Goal: Task Accomplishment & Management: Use online tool/utility

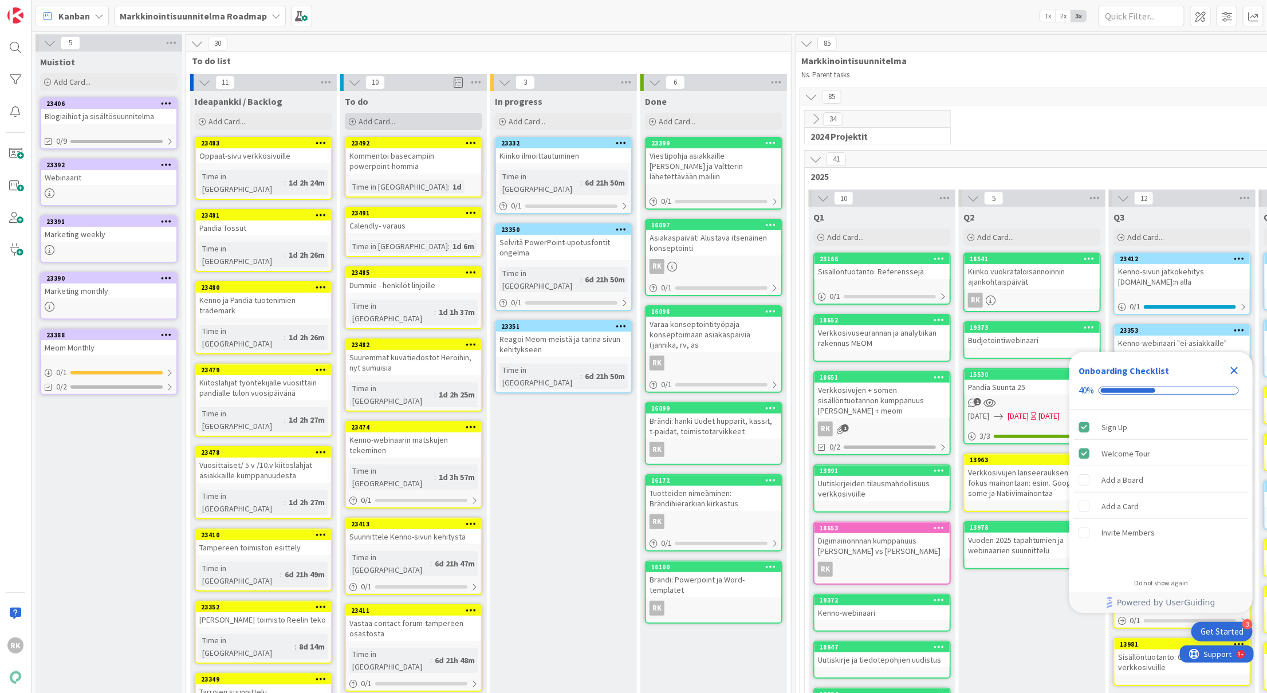
click at [440, 119] on div "Add Card..." at bounding box center [413, 121] width 137 height 17
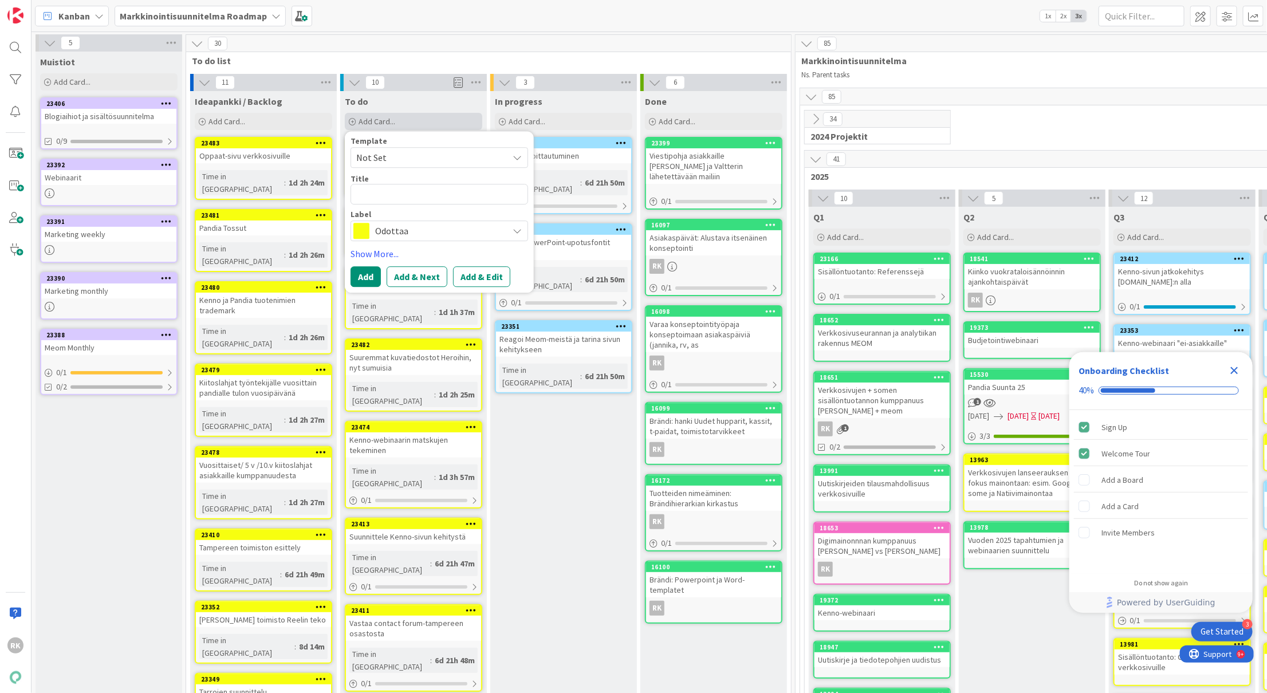
type textarea "x"
type textarea "R"
type textarea "x"
type textarea "Ra"
type textarea "x"
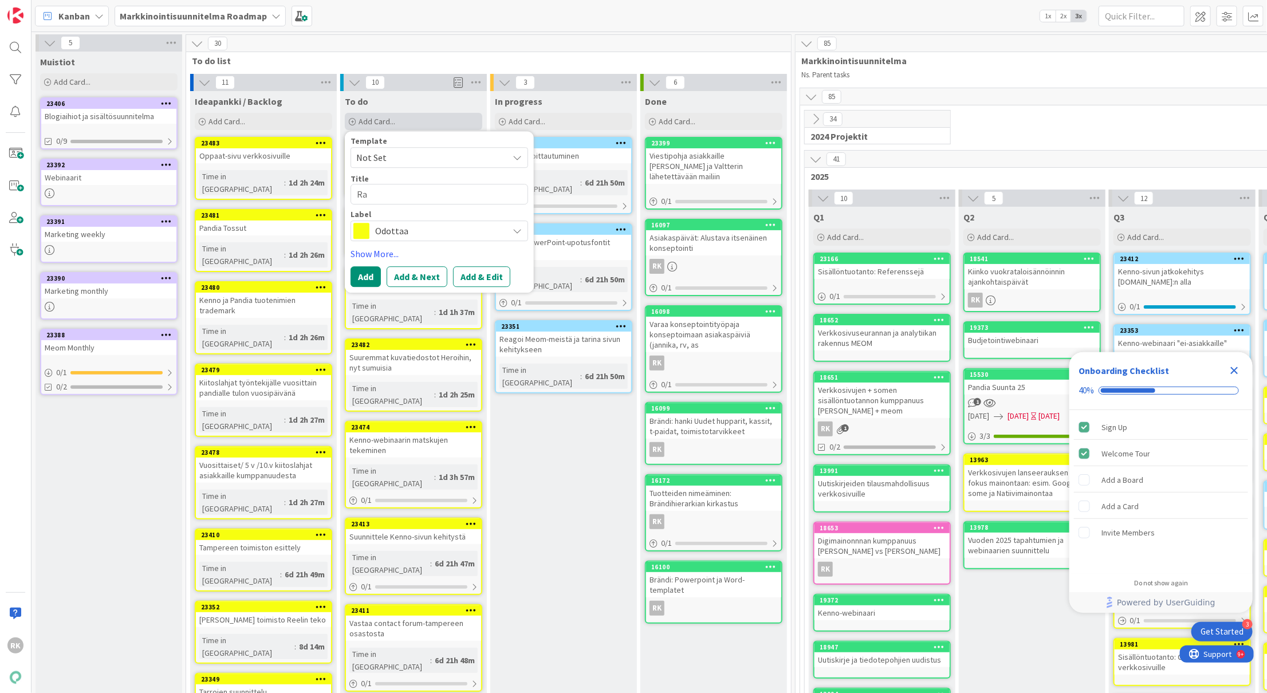
type textarea "Rat"
type textarea "x"
type textarea "Ratk"
type textarea "x"
type textarea "Ratka"
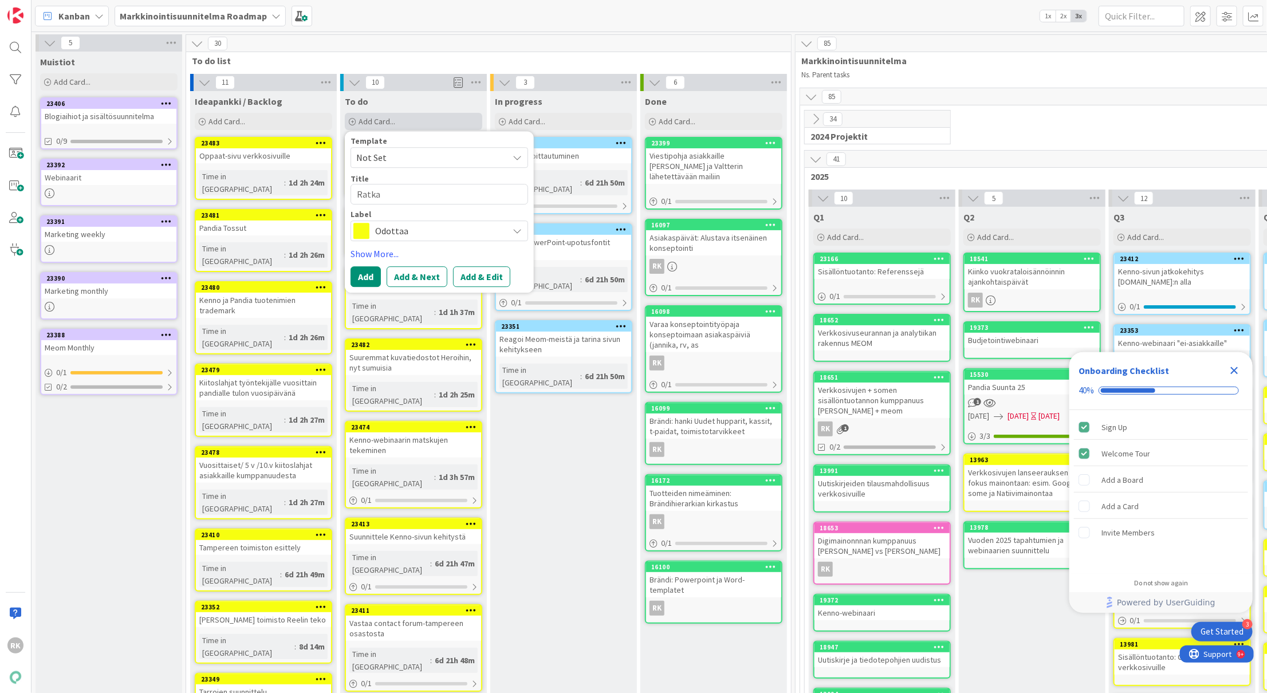
type textarea "x"
type textarea "Ratkai"
type textarea "x"
type textarea "Ratkais"
type textarea "x"
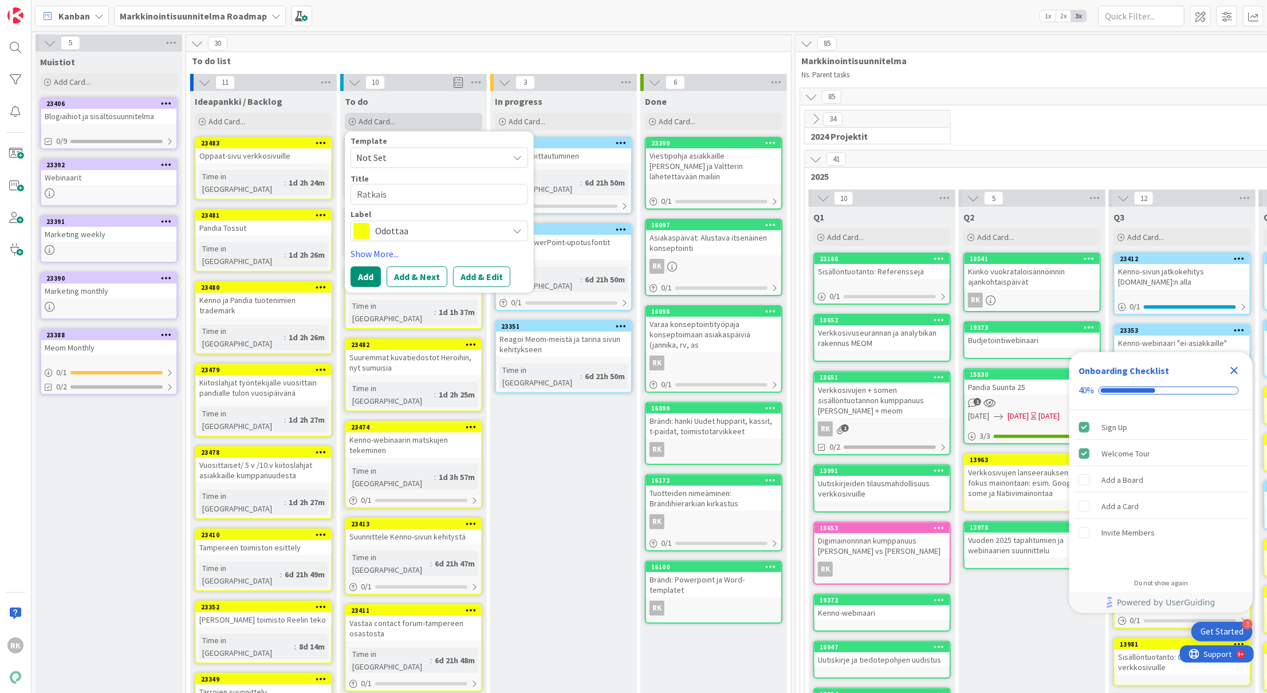
type textarea "Ratkaisu"
type textarea "x"
type textarea "Ratkaisut"
type textarea "x"
type textarea "Ratkaisut-"
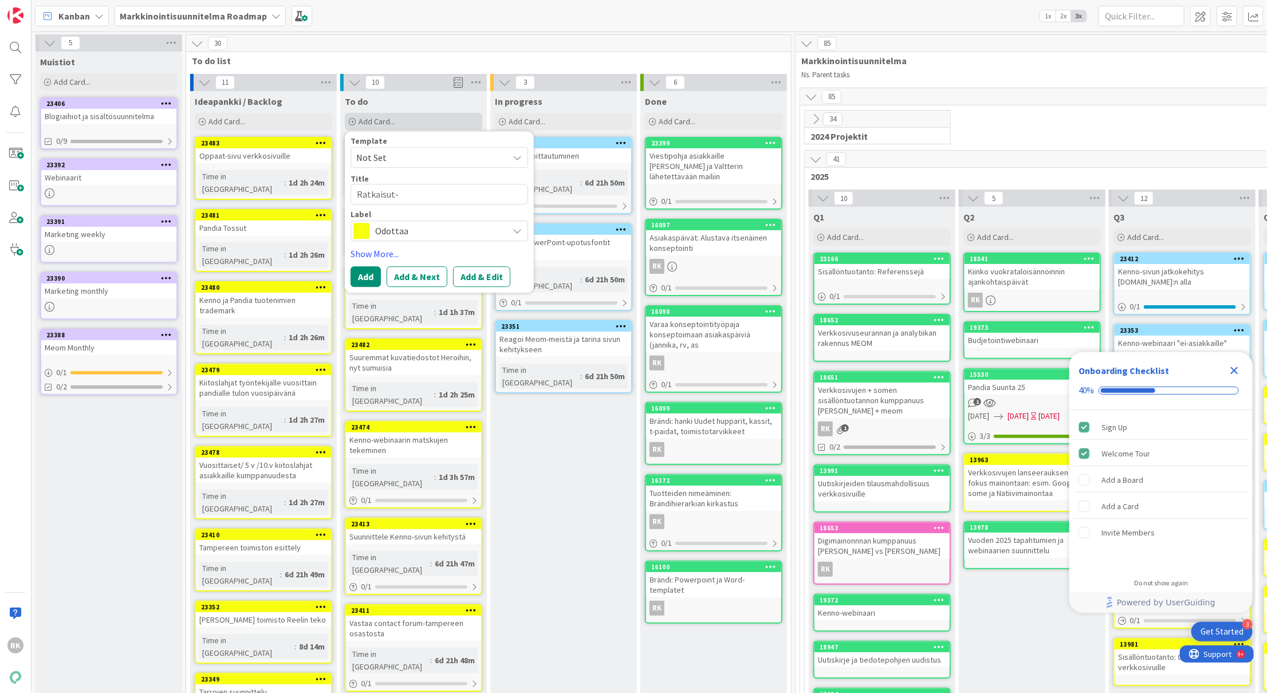
type textarea "x"
type textarea "Ratkaisut-v"
type textarea "x"
type textarea "Ratkaisut-"
type textarea "x"
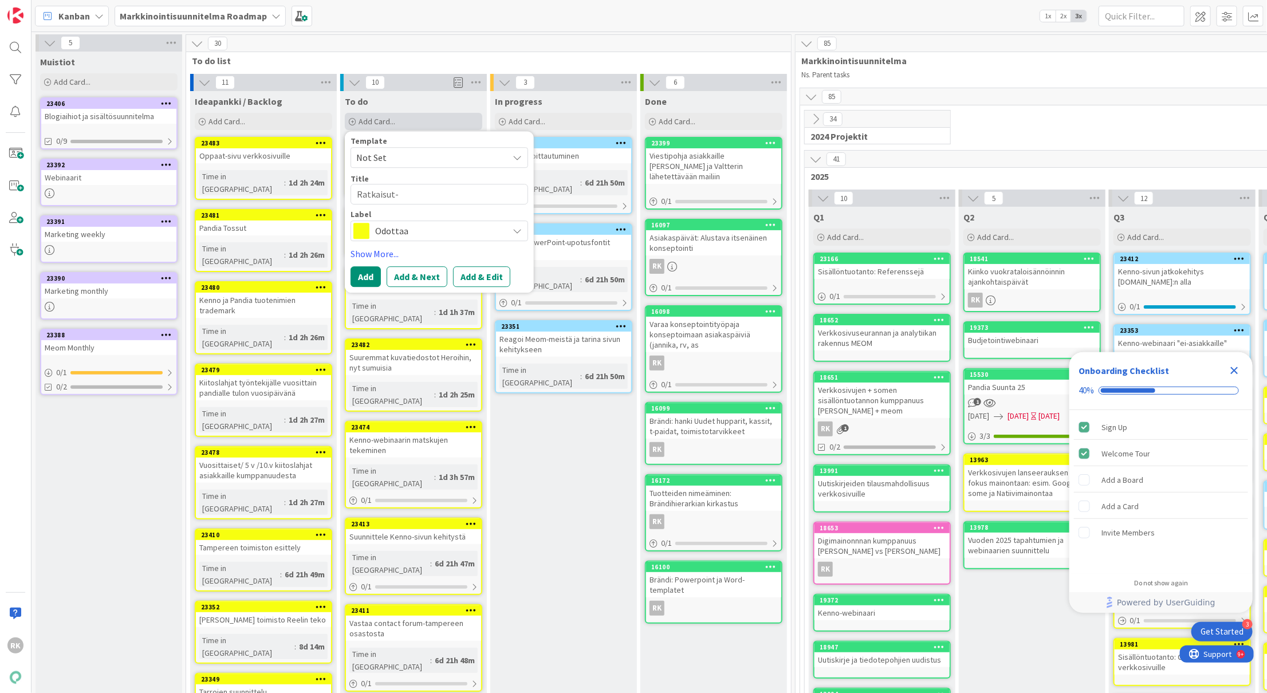
type textarea "Ratkaisut-s"
type textarea "x"
type textarea "Ratkaisut-si"
type textarea "x"
type textarea "Ratkaisut-siv"
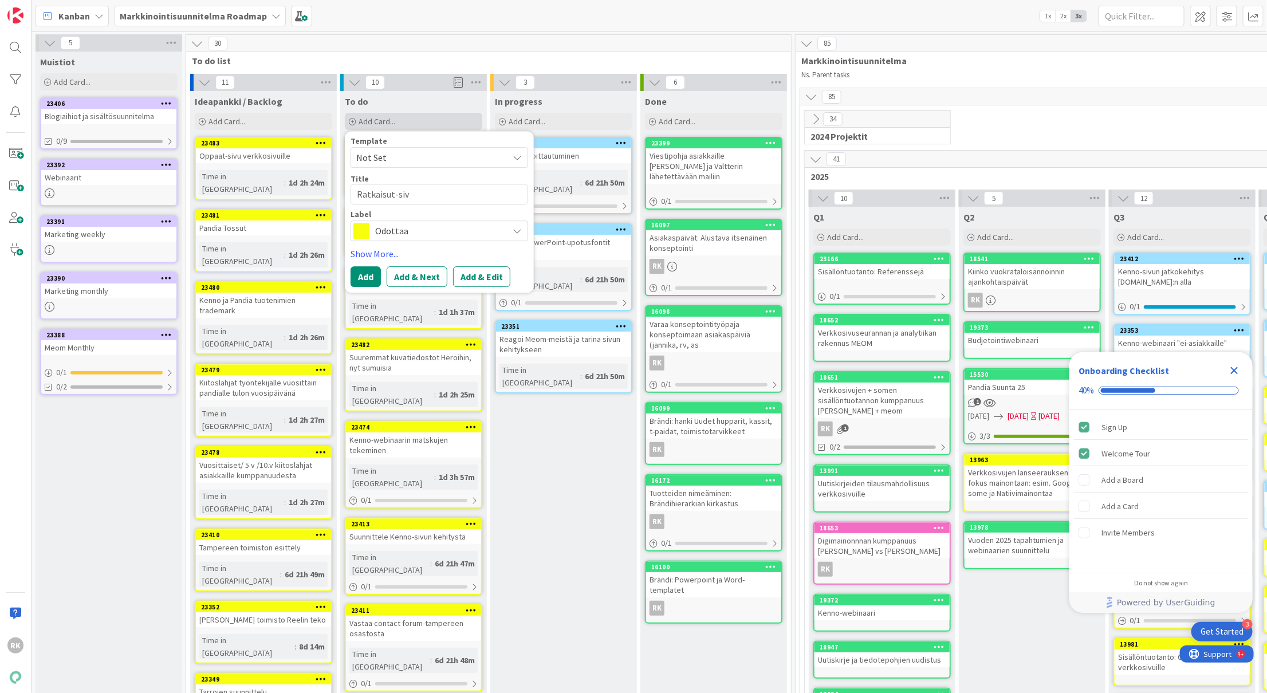
type textarea "x"
type textarea "Ratkaisut-sivu"
type textarea "x"
type textarea "Ratkaisut-sivun"
type textarea "x"
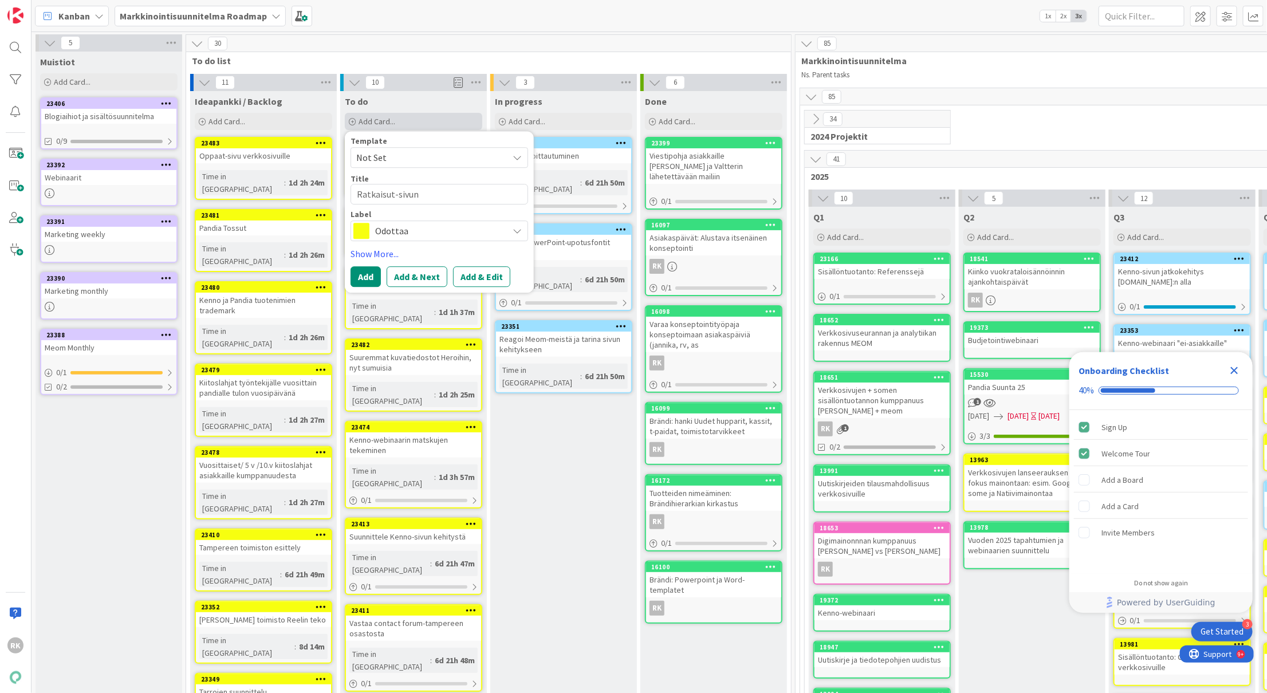
type textarea "Ratkaisut-sivun"
type textarea "x"
type textarea "Ratkaisut-sivun r"
type textarea "x"
type textarea "Ratkaisut-sivun ra"
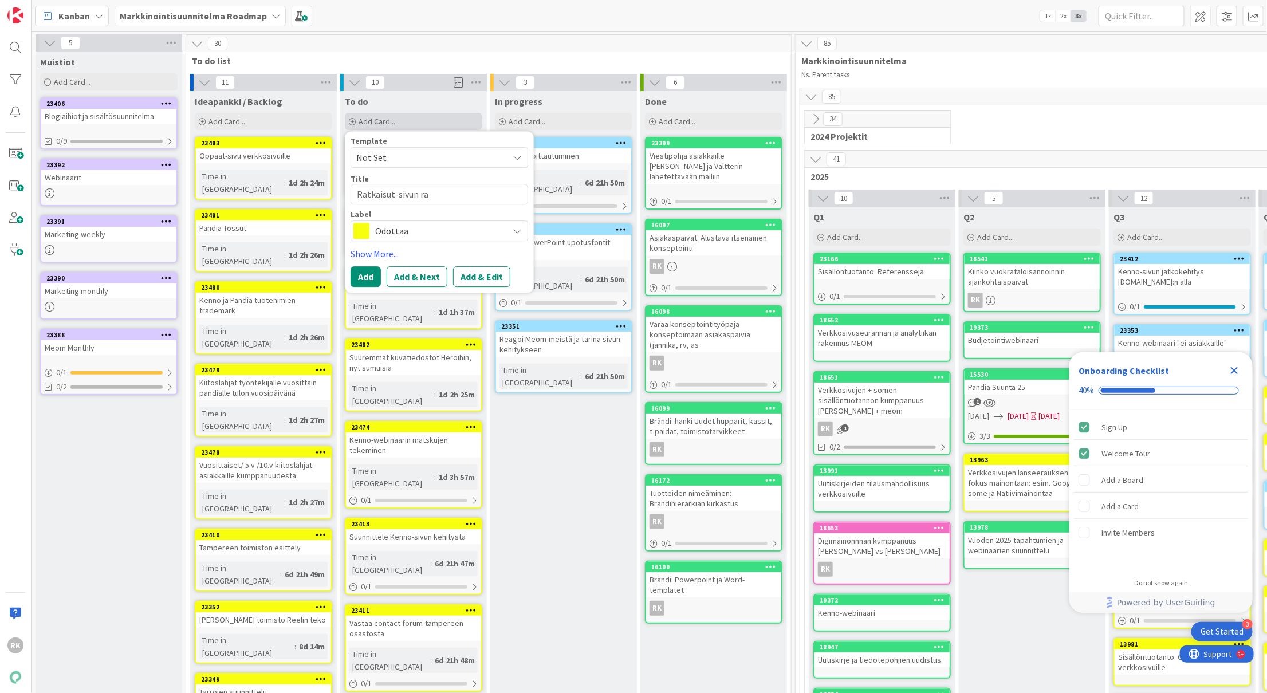
type textarea "x"
type textarea "Ratkaisut-sivun rak"
type textarea "x"
type textarea "Ratkaisut-sivun rake"
type textarea "x"
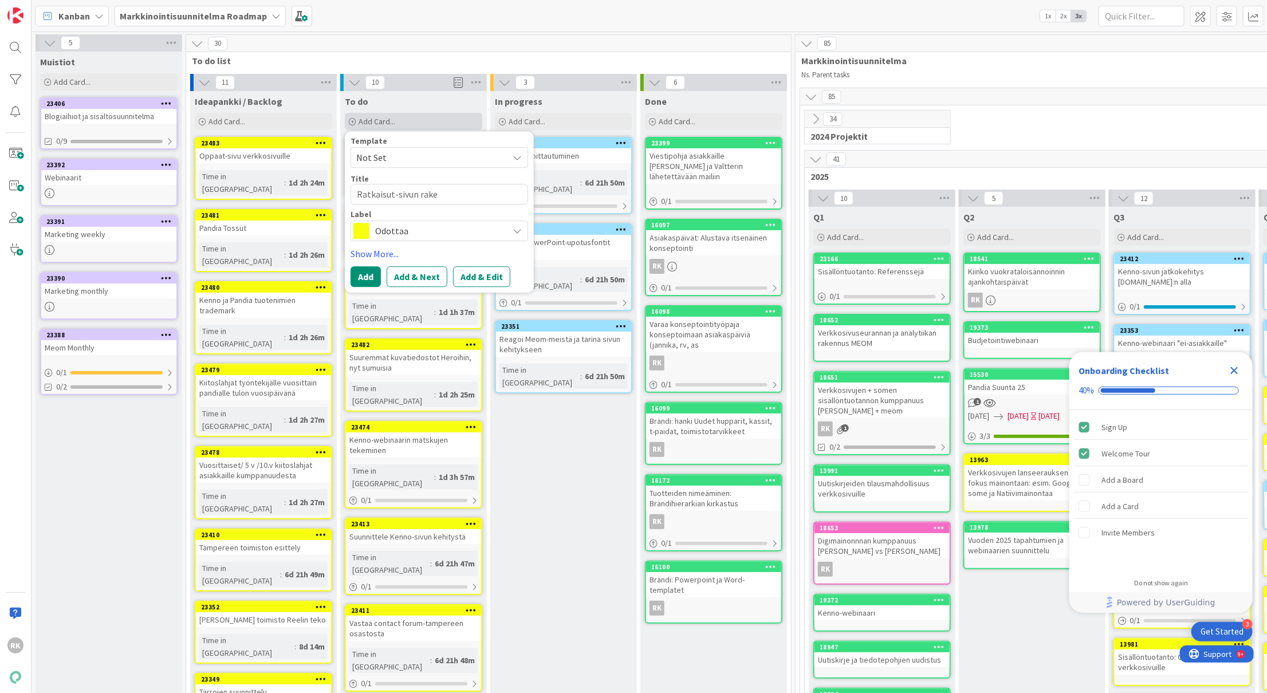
type textarea "Ratkaisut-sivun raken"
type textarea "x"
type textarea "Ratkaisut-sivun rakenn"
type textarea "x"
type textarea "Ratkaisut-sivun rakennu"
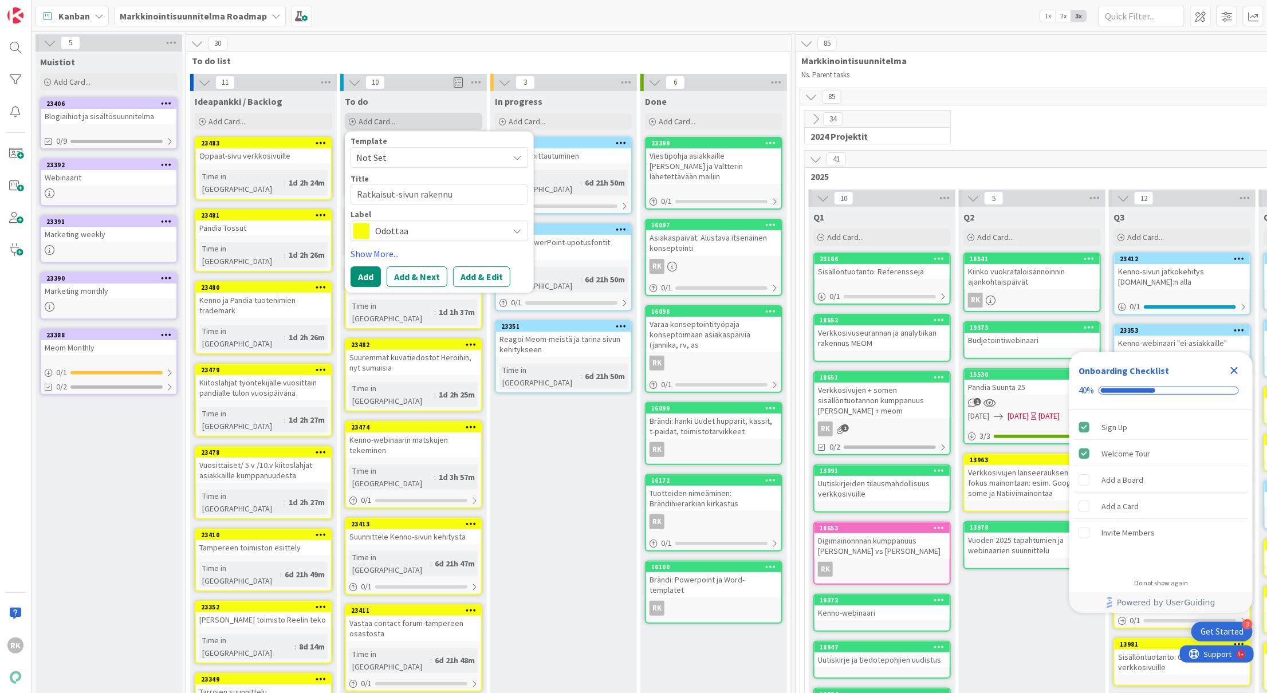
type textarea "x"
type textarea "Ratkaisut-sivun rakennut"
type textarea "x"
type textarea "Ratkaisut-sivun rakennu"
type textarea "x"
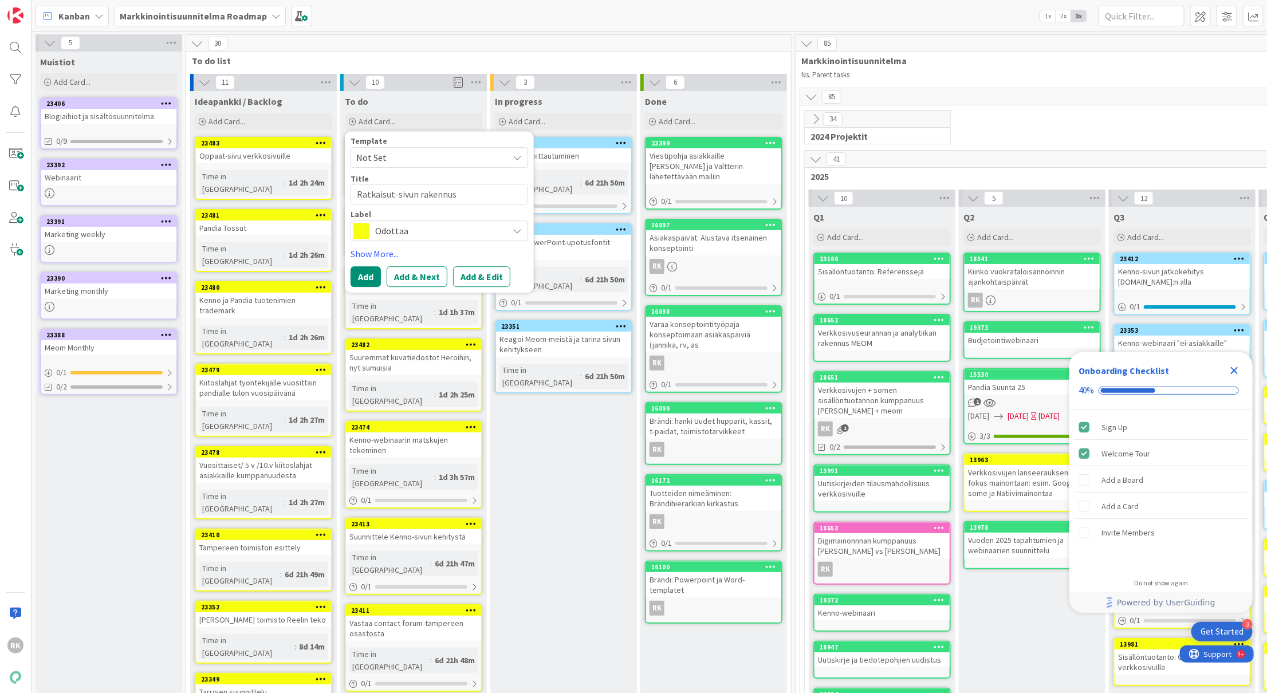
type textarea "Ratkaisut-sivun rakennus"
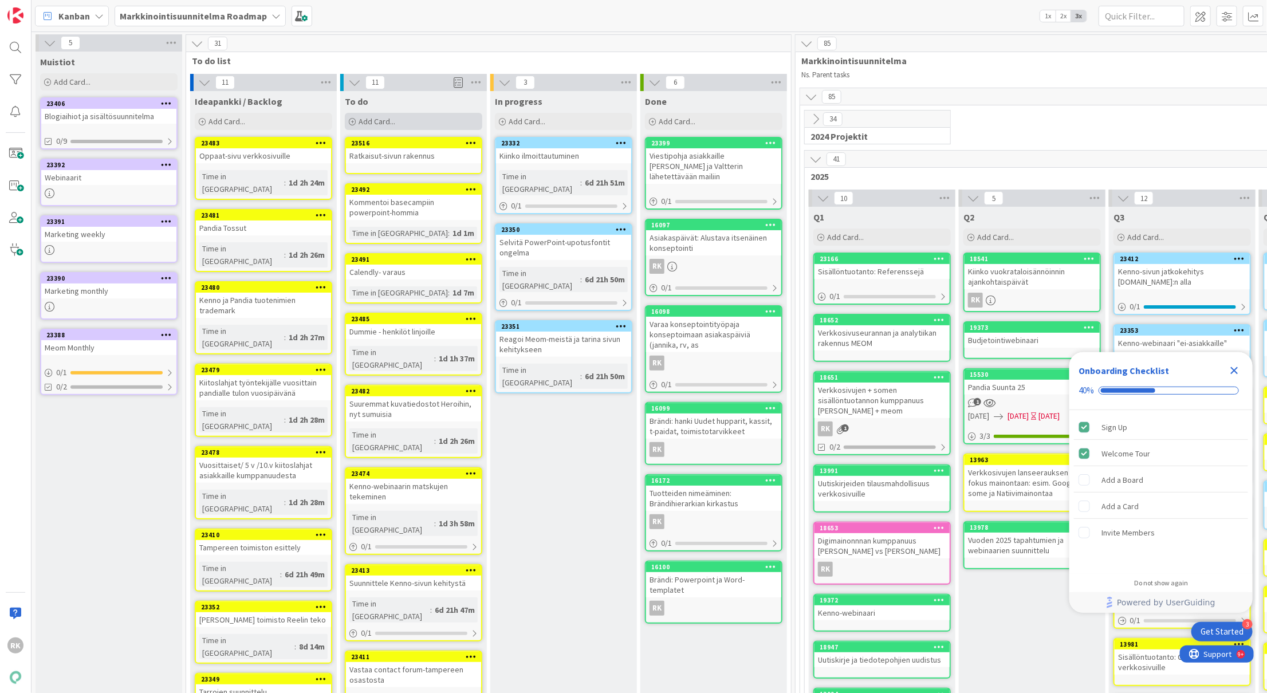
click at [402, 122] on div "Add Card..." at bounding box center [413, 121] width 137 height 17
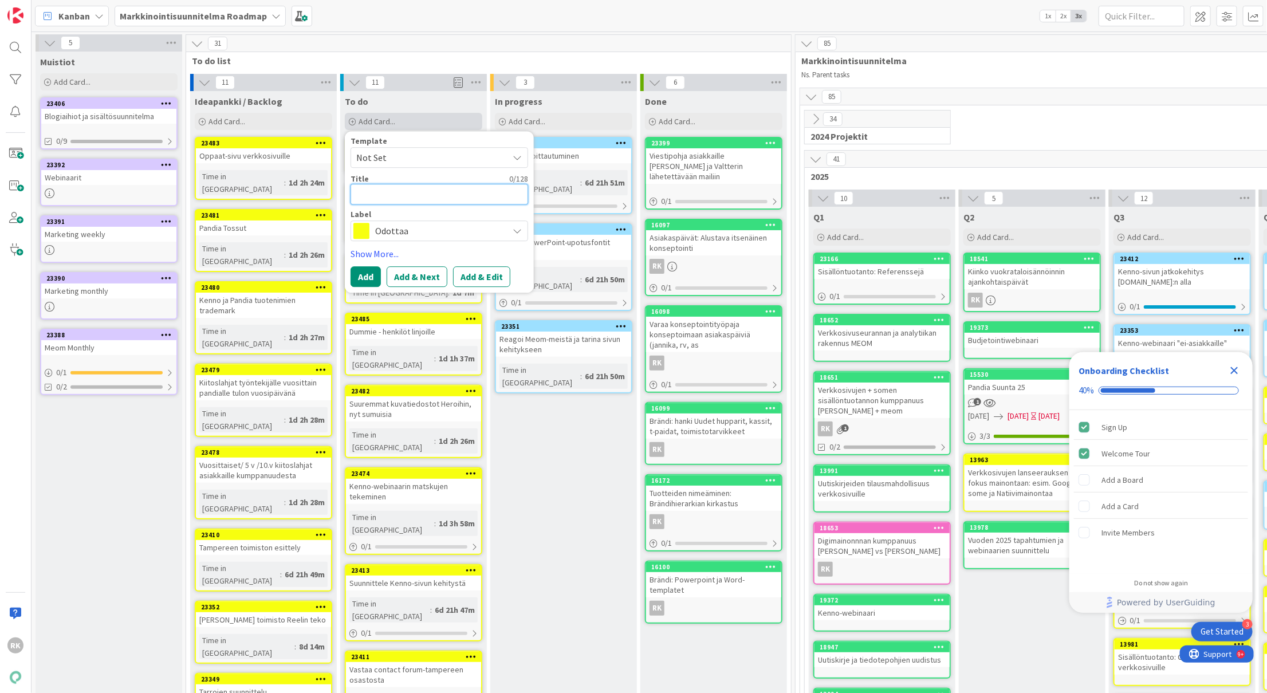
type textarea "x"
type textarea "M"
type textarea "x"
type textarea "My"
type textarea "x"
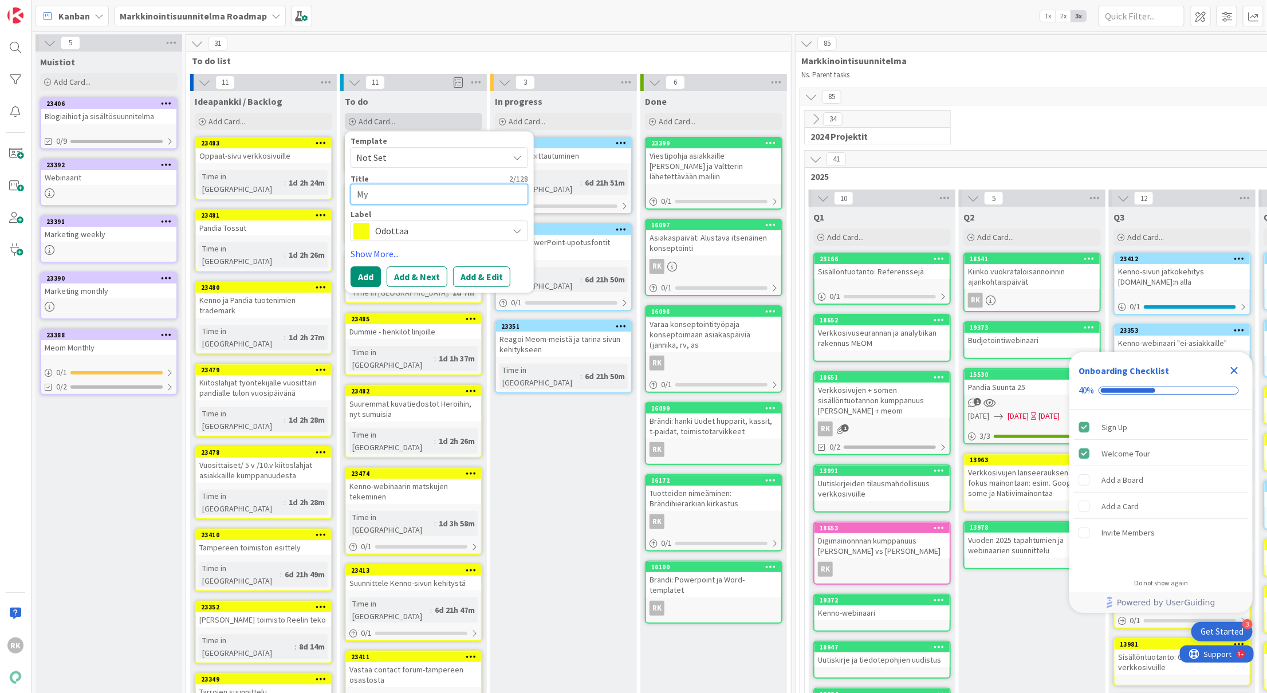
type textarea "Myy"
type textarea "x"
type textarea "Myyn"
type textarea "x"
type textarea "Myynt"
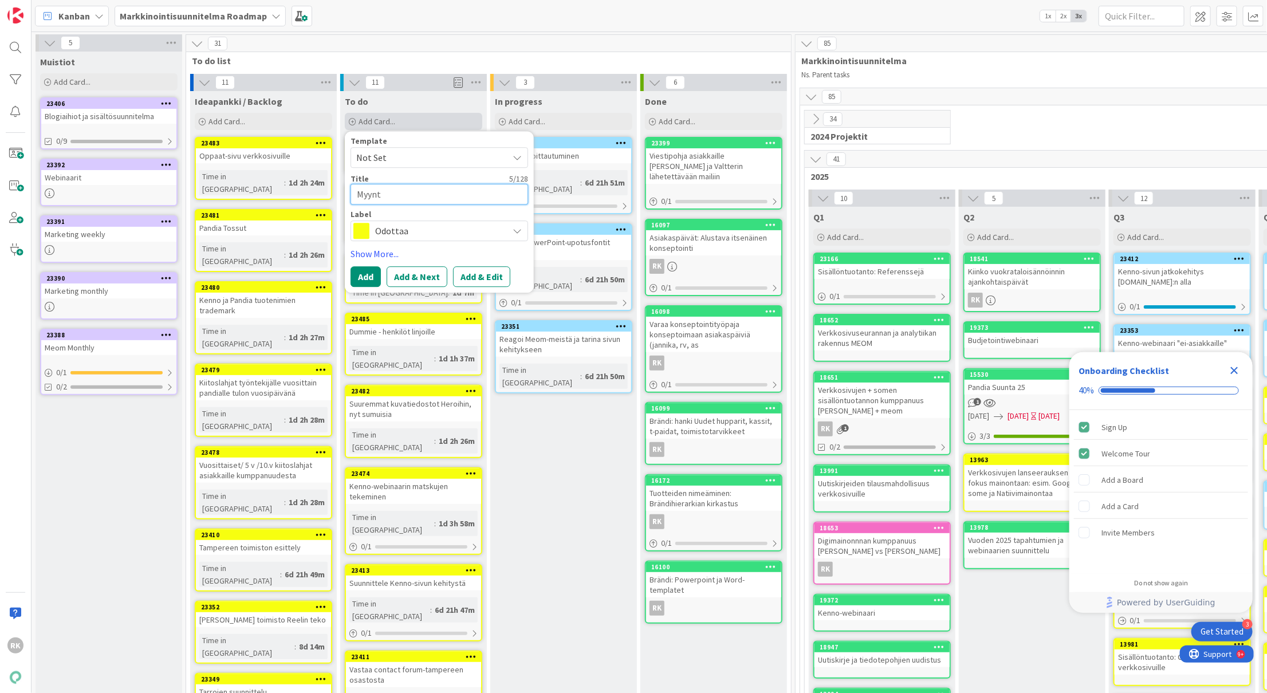
type textarea "x"
type textarea "Myynti"
type textarea "x"
type textarea "Myyntip"
type textarea "x"
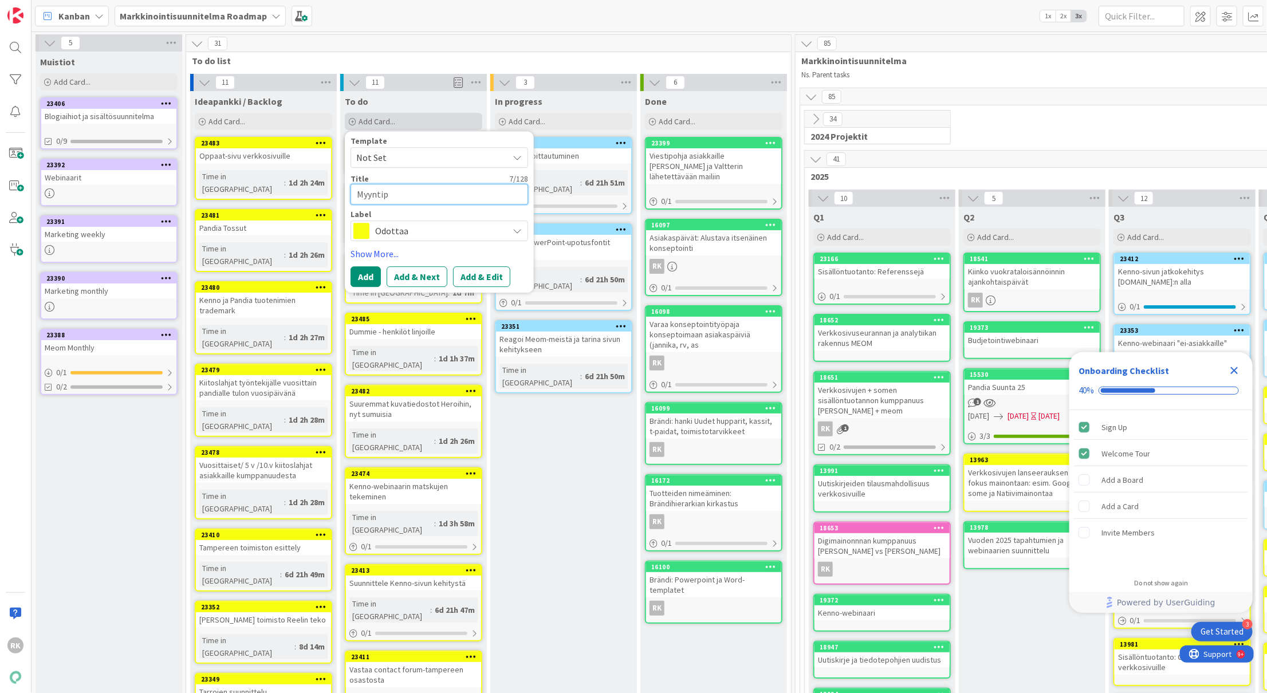
type textarea "Myyntipä"
type textarea "x"
type textarea "Myyntipää"
type textarea "x"
type textarea "Myyntipääl"
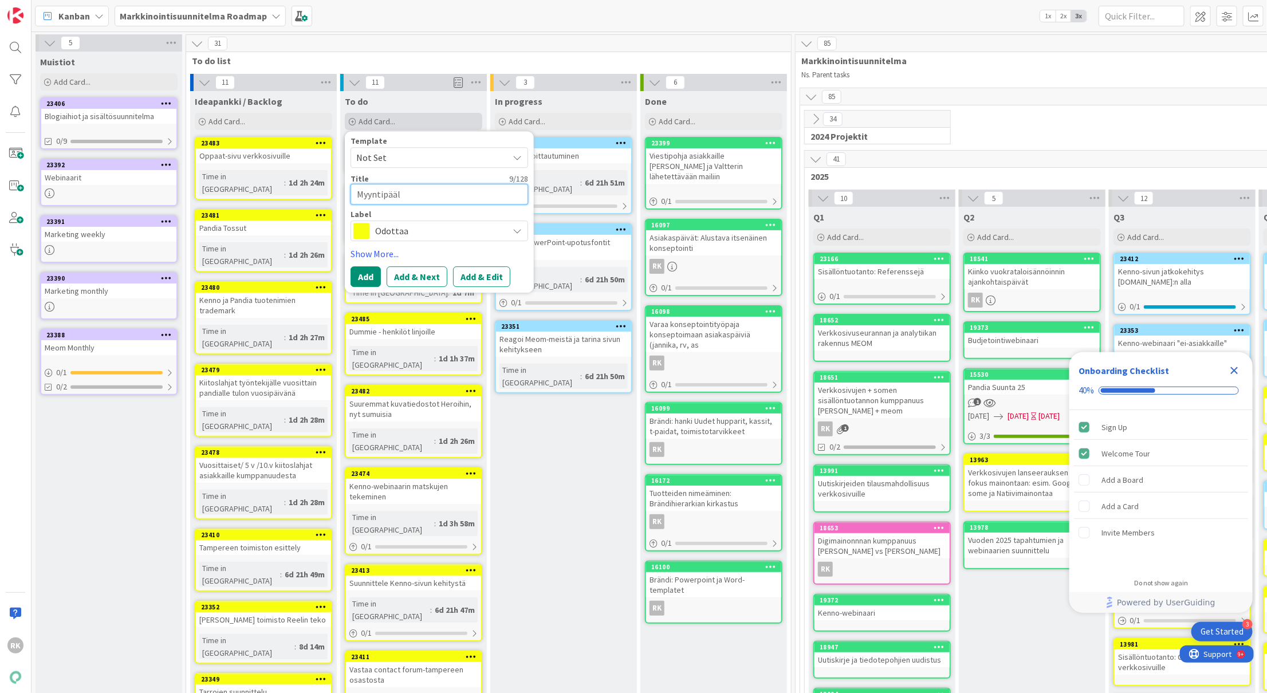
type textarea "x"
type textarea "Myyntipääll"
type textarea "x"
type textarea "Myyntipäälli"
type textarea "x"
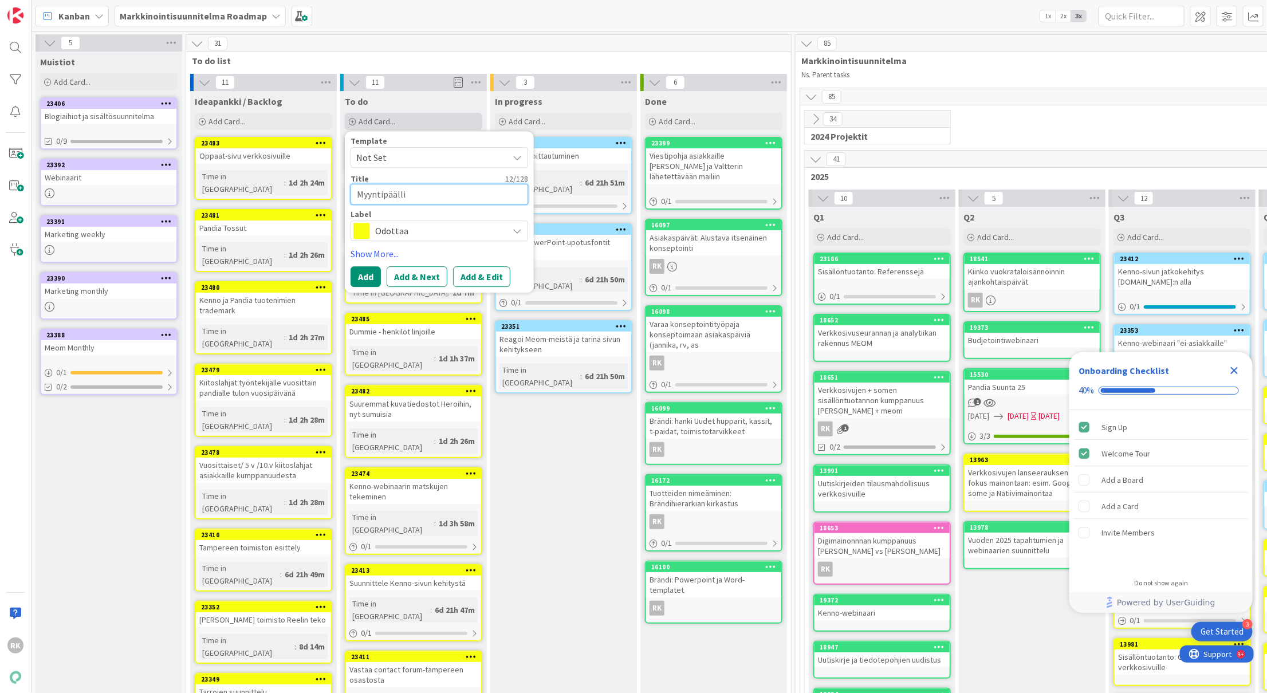
type textarea "Myyntipäällik"
type textarea "x"
type textarea "Myyntipäällikö"
type textarea "x"
type textarea "Myyntipäällikön"
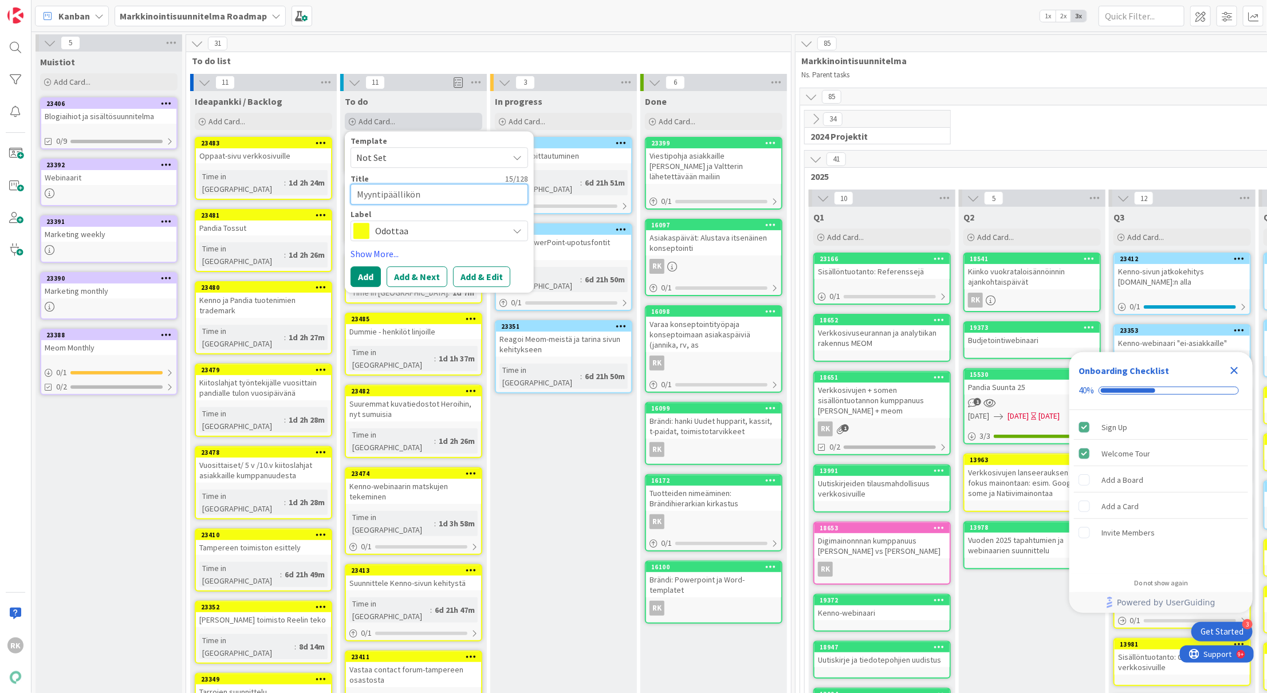
type textarea "x"
type textarea "Myyntipäällikön"
type textarea "x"
type textarea "Myyntipäällikön r"
type textarea "x"
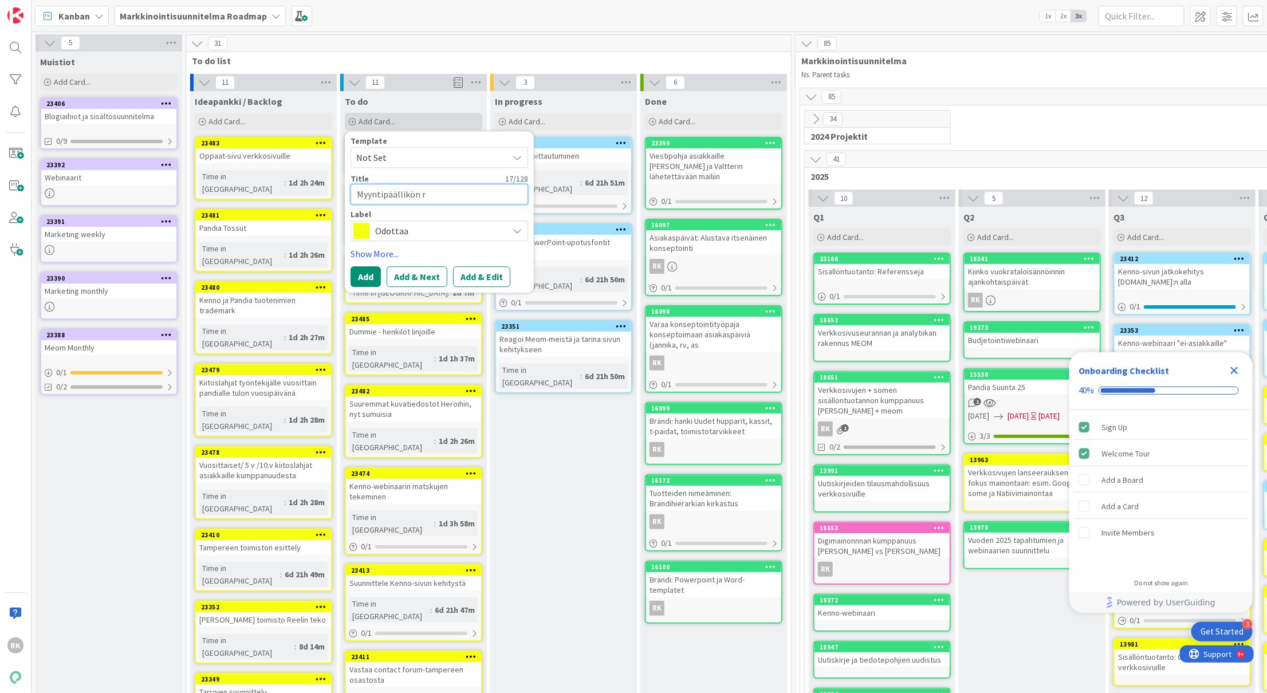
type textarea "Myyntipäällikön re"
type textarea "x"
type textarea "Myyntipäällikön rek"
type textarea "x"
type textarea "Myyntipäällikön rekr"
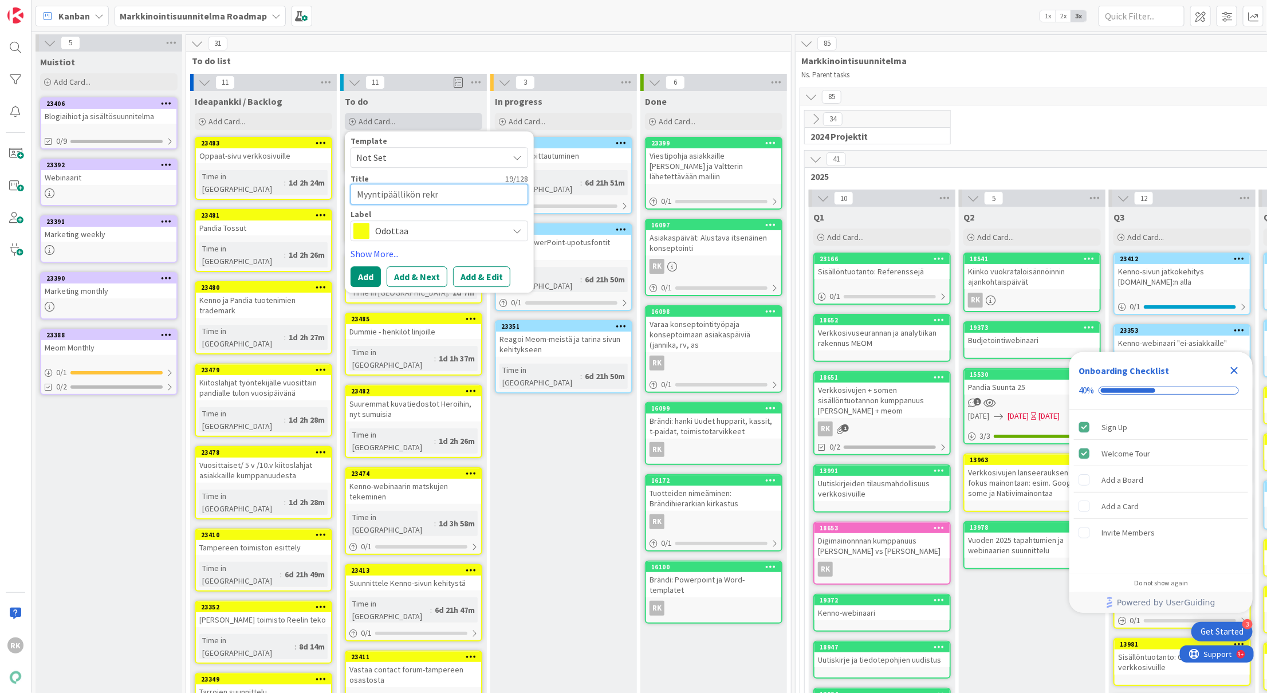
type textarea "x"
type textarea "Myyntipäällikön rekry"
type textarea "x"
type textarea "Myyntipäällikön rekryn"
type textarea "x"
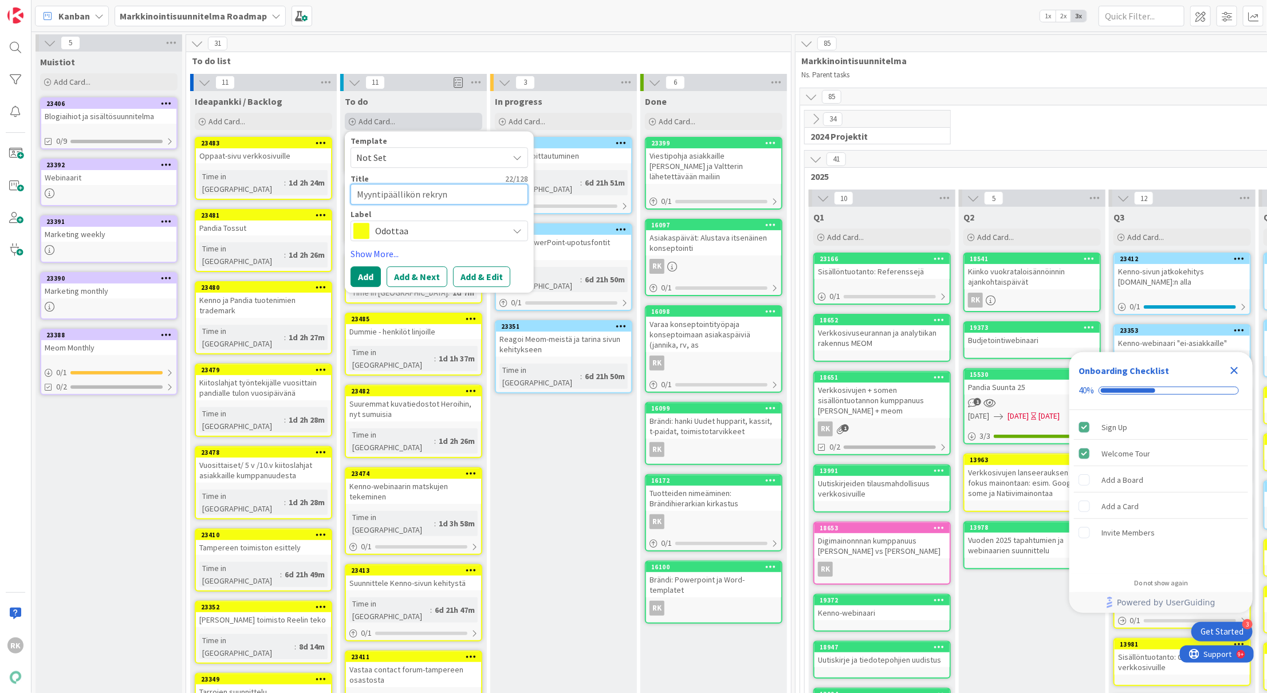
type textarea "Myyntipäällikön rekry"
type textarea "x"
type textarea "Myyntipäällikön rekry"
type textarea "x"
type textarea "Myyntipäällikön rekry v"
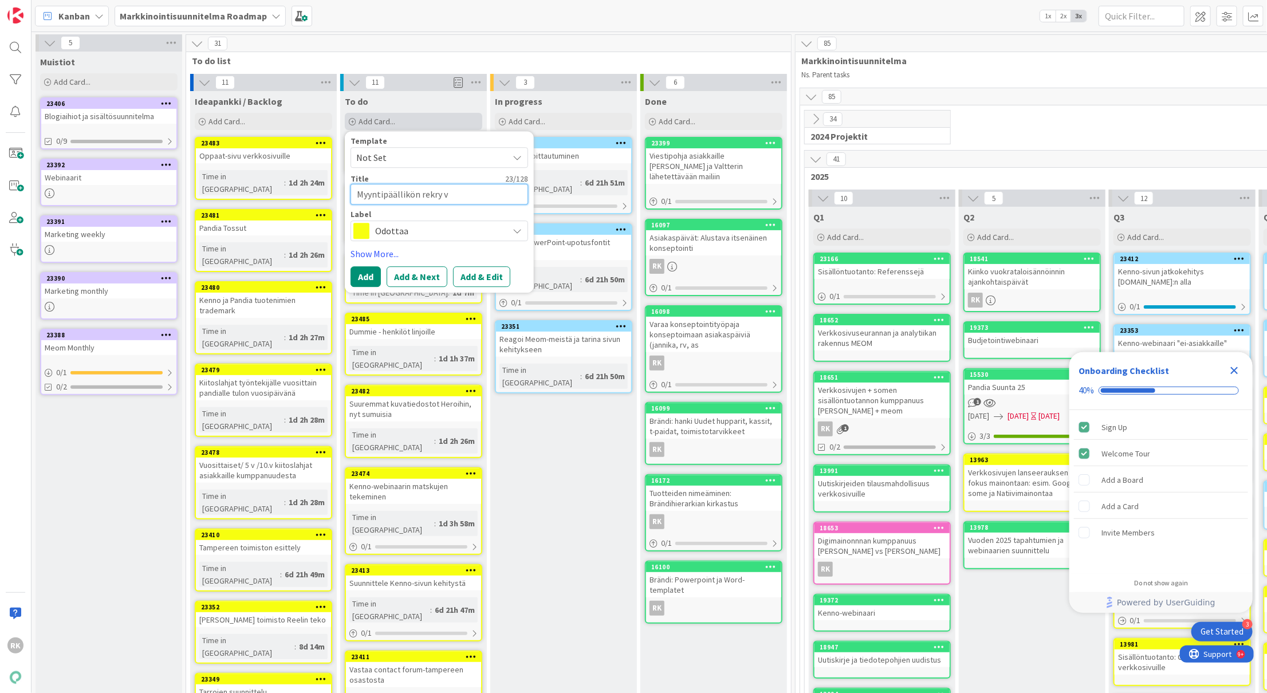
type textarea "x"
type textarea "Myyntipäällikön rekry ve"
type textarea "x"
type textarea "Myyntipäällikön rekry ver"
type textarea "x"
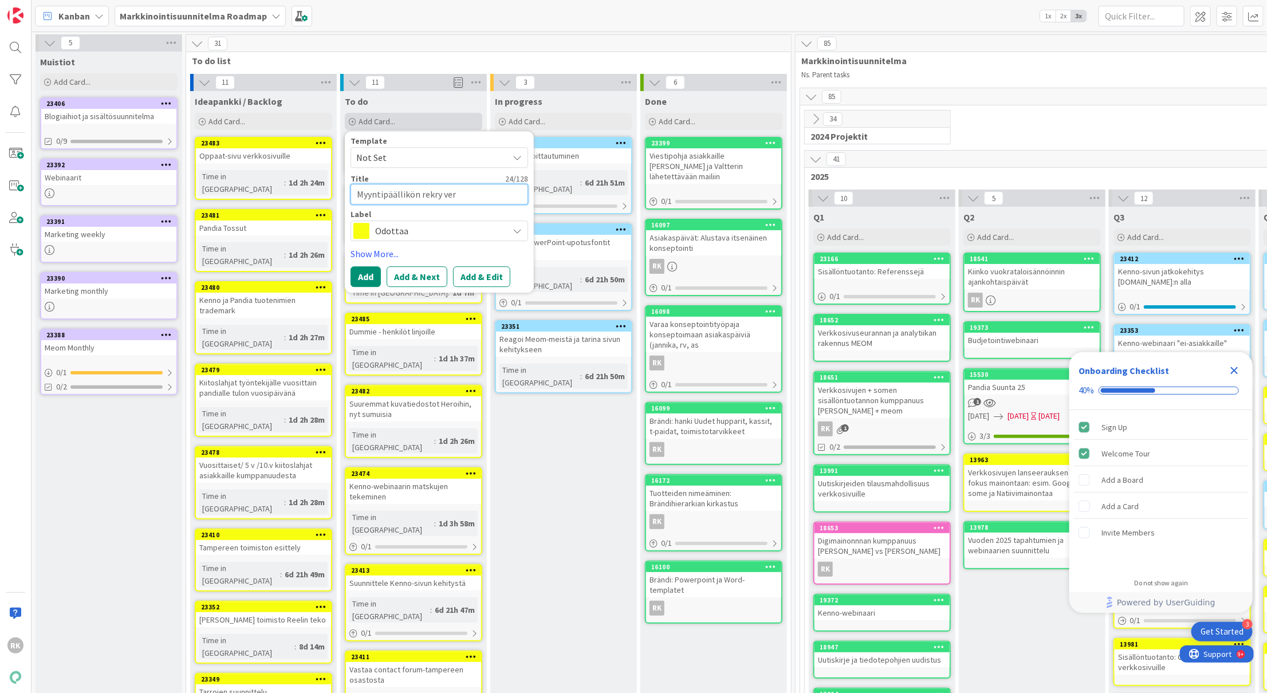
type textarea "Myyntipäällikön rekry verk"
type textarea "x"
type textarea "Myyntipäällikön rekry verkk"
type textarea "x"
type textarea "Myyntipäällikön rekry verkko"
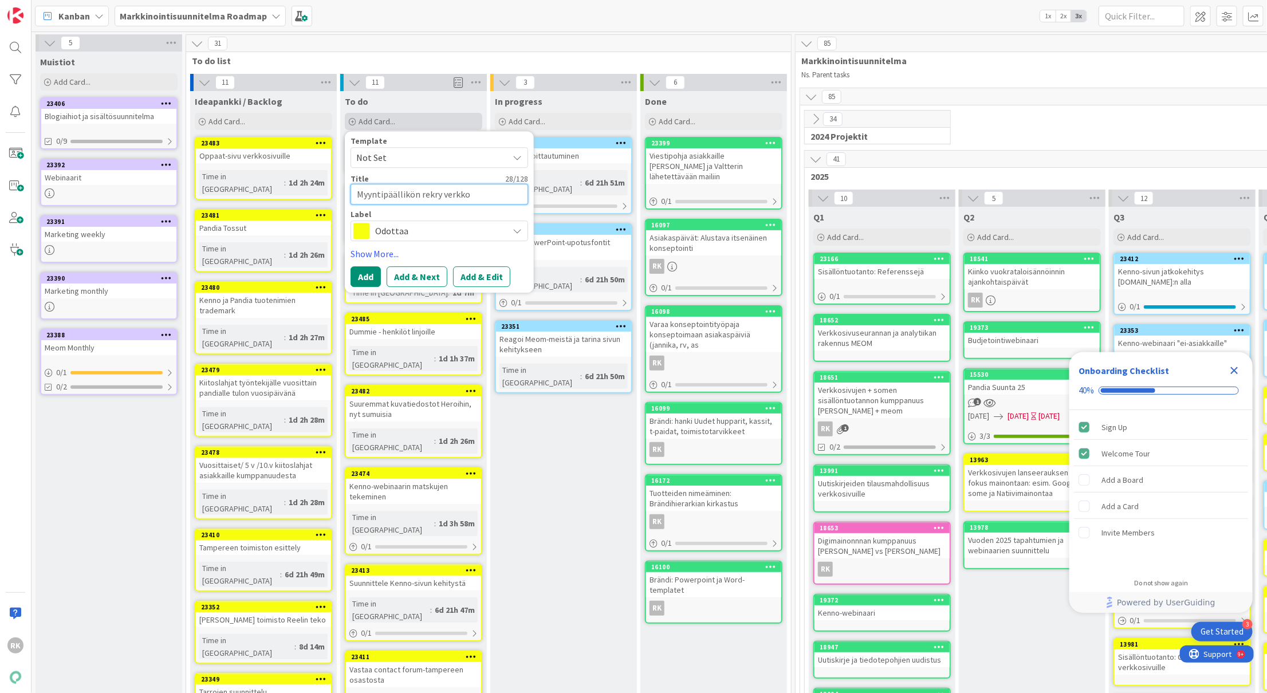
type textarea "x"
type textarea "Myyntipäällikön rekry verkkos"
type textarea "x"
type textarea "Myyntipäällikön rekry verkkosi"
type textarea "x"
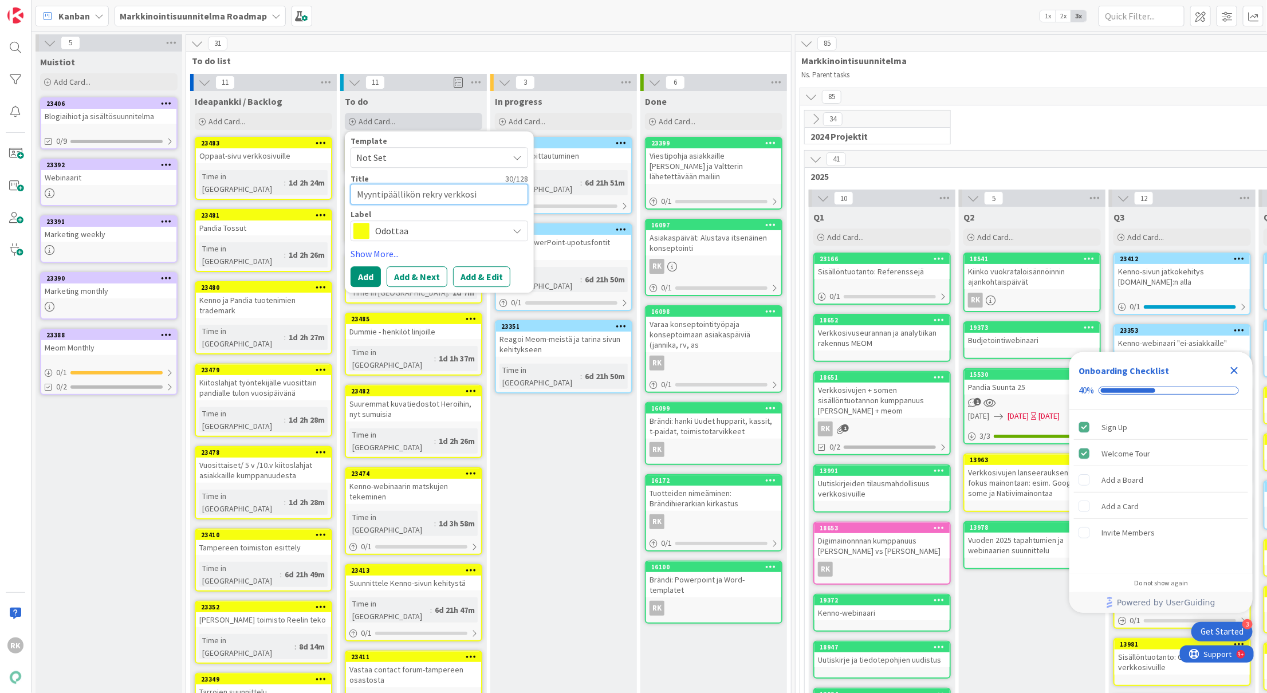
type textarea "Myyntipäällikön rekry verkkosiv"
type textarea "x"
type textarea "Myyntipäällikön rekry verkkosivu"
type textarea "x"
type textarea "Myyntipäällikön rekry verkkosivui"
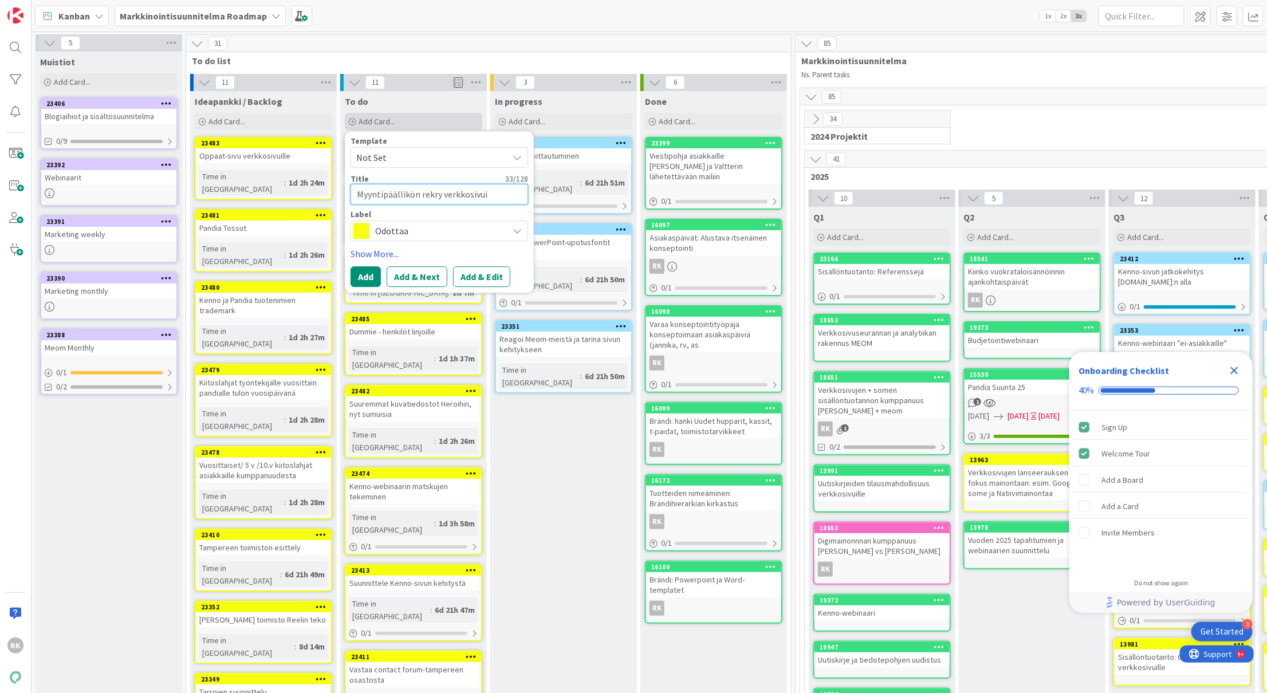
type textarea "x"
type textarea "Myyntipäällikön rekry verkkosivuil"
type textarea "x"
type textarea "Myyntipäällikön rekry verkkosivuille"
type textarea "x"
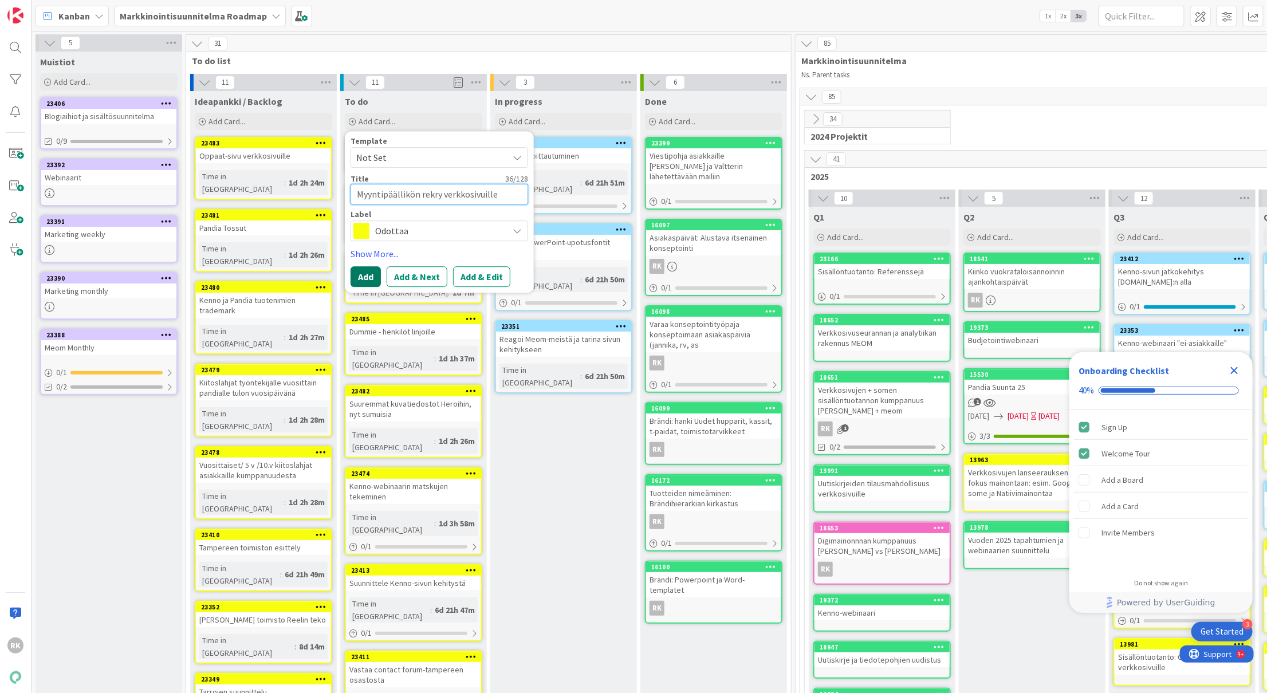
type textarea "Myyntipäällikön rekry verkkosivuille"
click at [363, 281] on button "Add" at bounding box center [366, 276] width 30 height 21
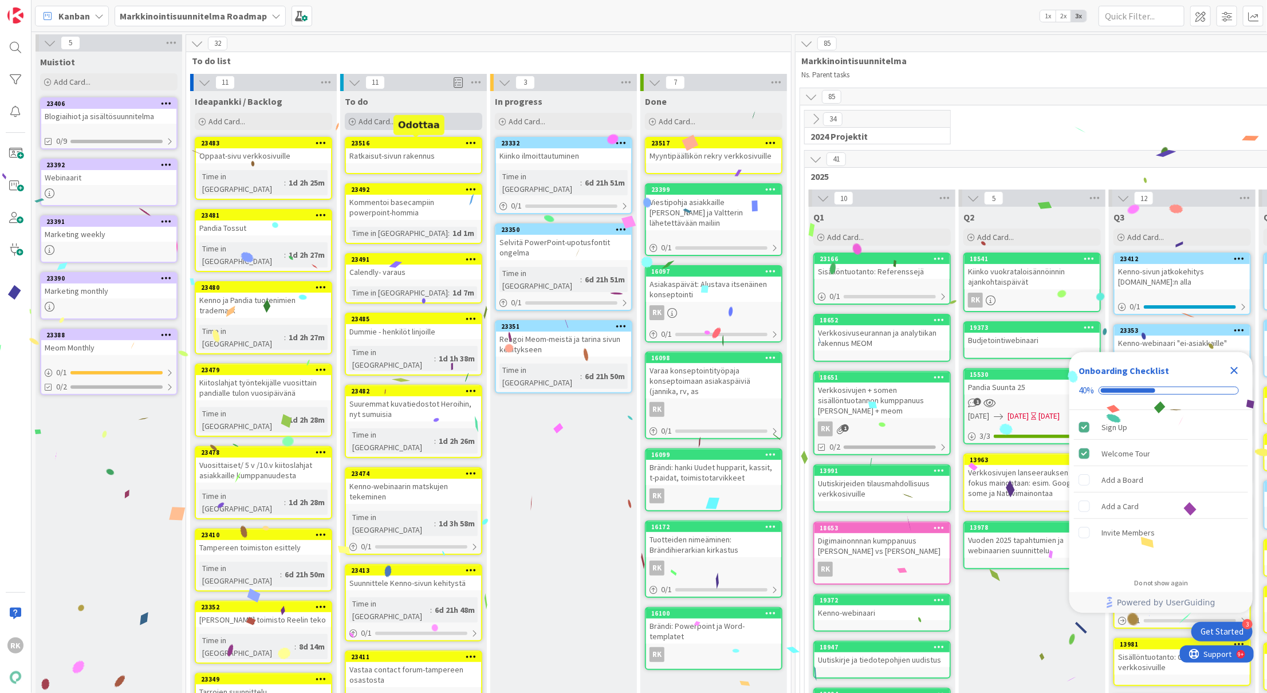
click at [383, 120] on span "Add Card..." at bounding box center [377, 121] width 37 height 10
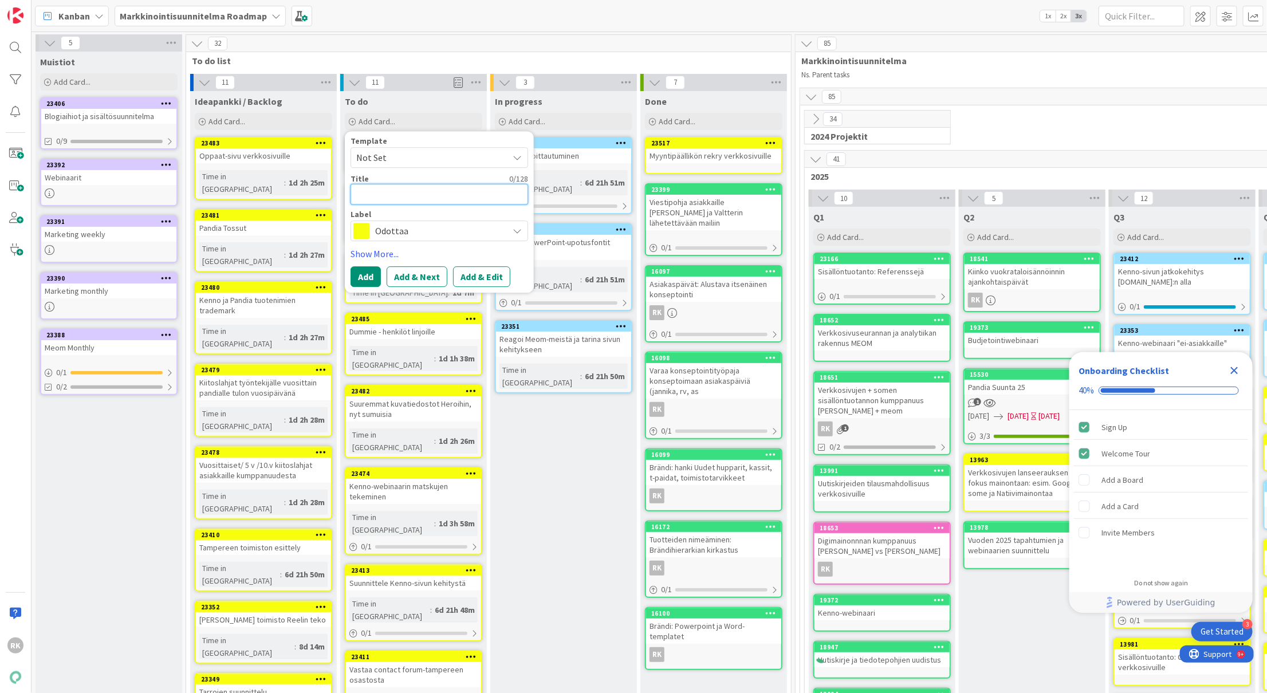
type textarea "x"
type textarea "M"
type textarea "x"
type textarea "My"
type textarea "x"
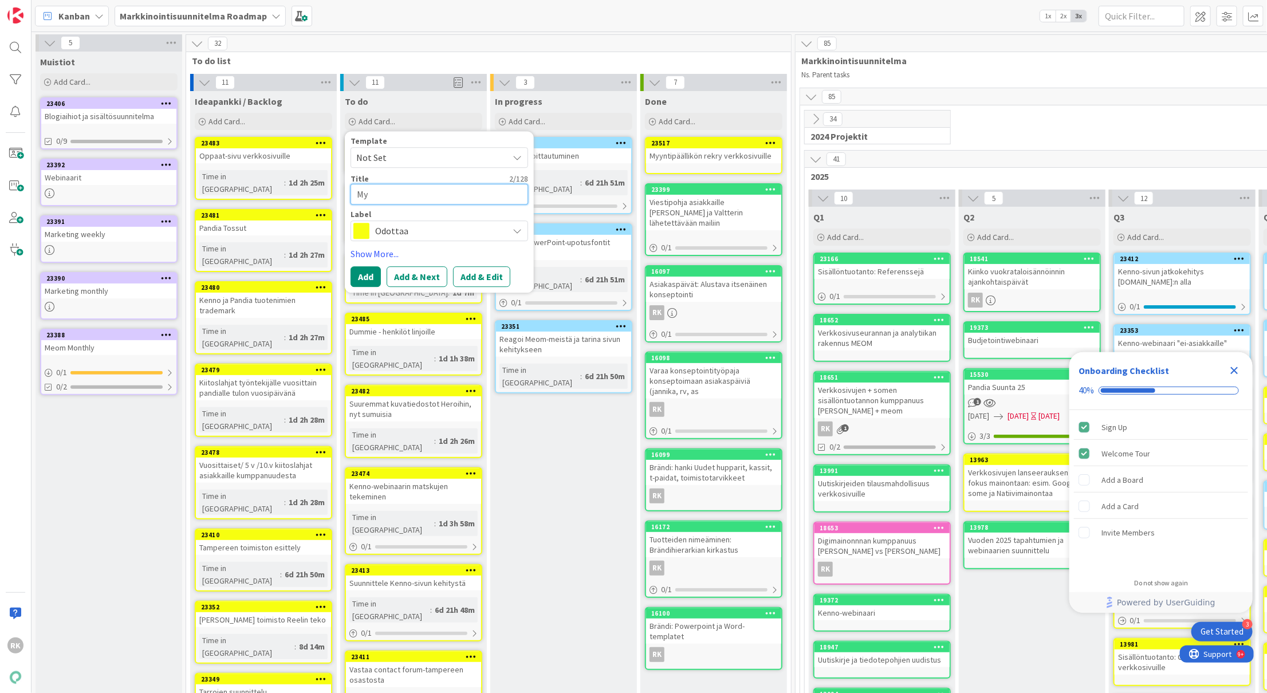
type textarea "Myy"
type textarea "x"
type textarea "Myyn"
type textarea "x"
type textarea "Myynt"
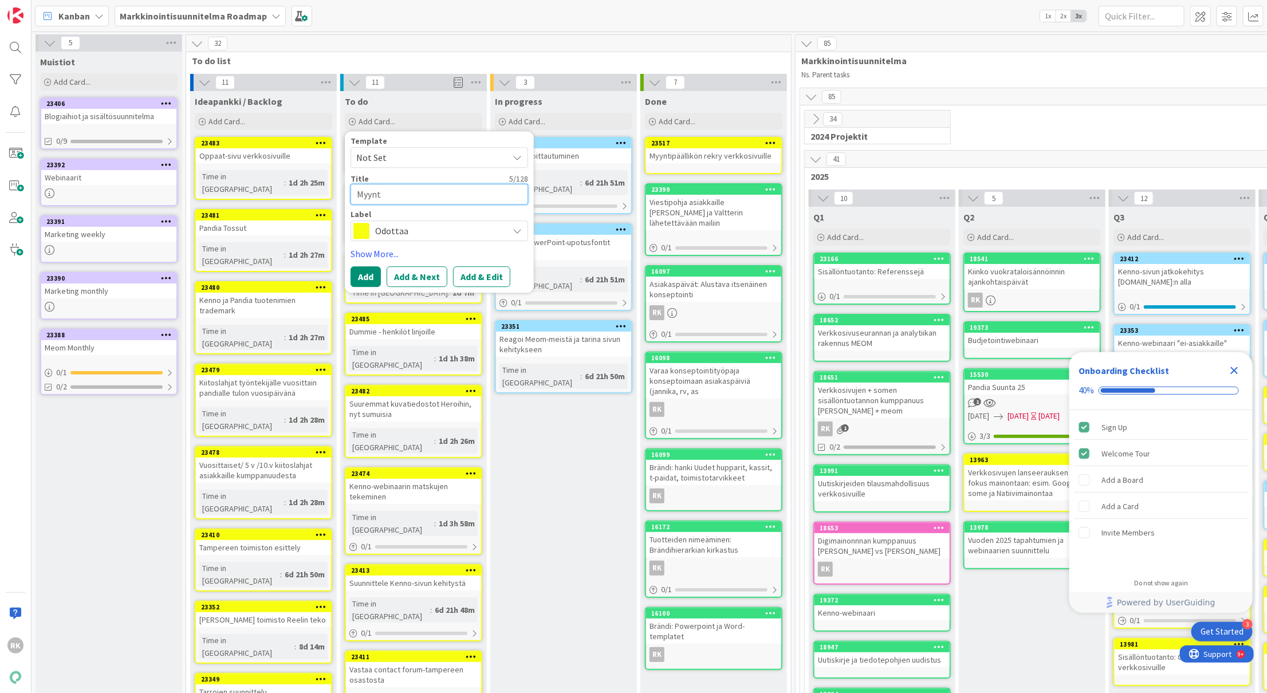
type textarea "x"
type textarea "Myynti"
type textarea "x"
type textarea "Myyntip"
type textarea "x"
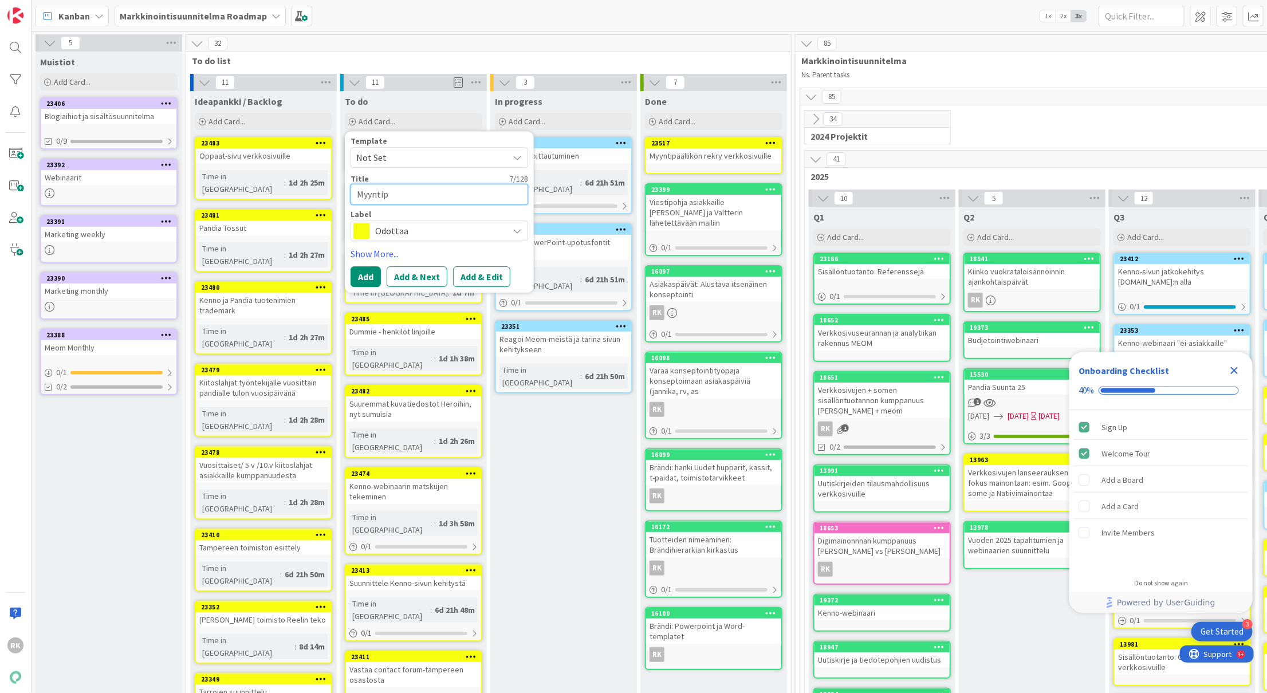
type textarea "Myyntipä"
type textarea "x"
type textarea "Myyntipää"
type textarea "x"
type textarea "Myyntipääl"
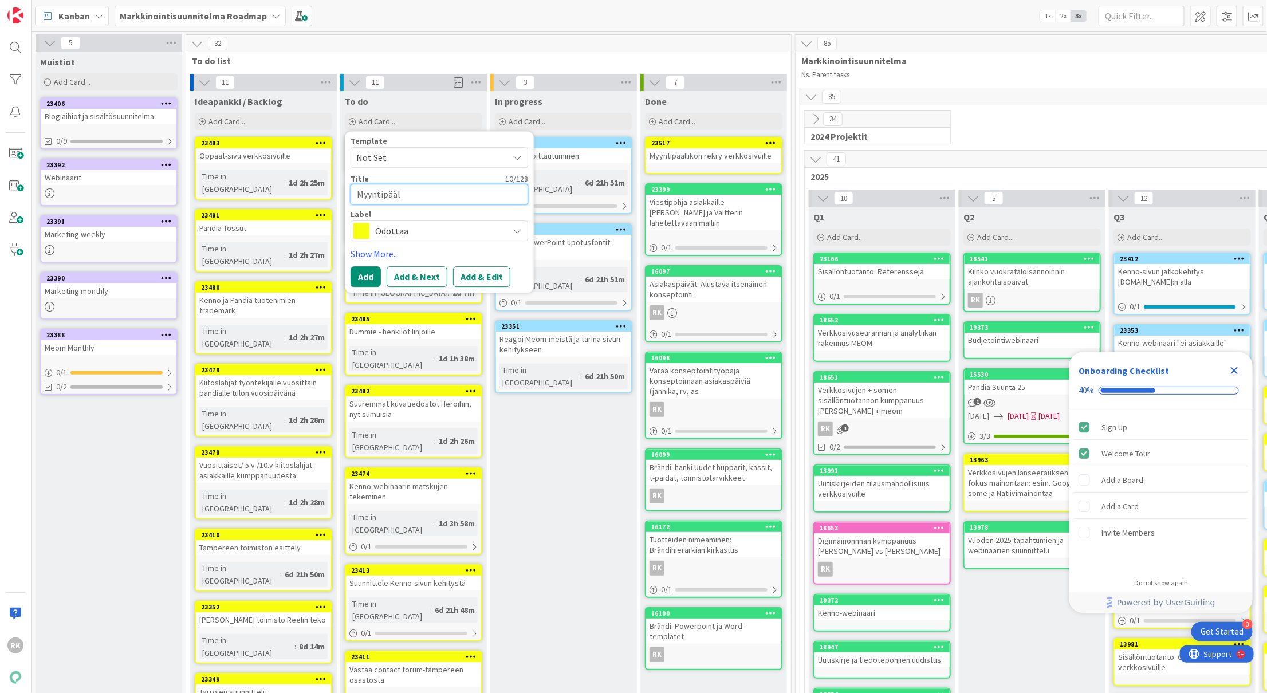
type textarea "x"
type textarea "Myyntipääll"
type textarea "x"
type textarea "Myyntipäälli"
type textarea "x"
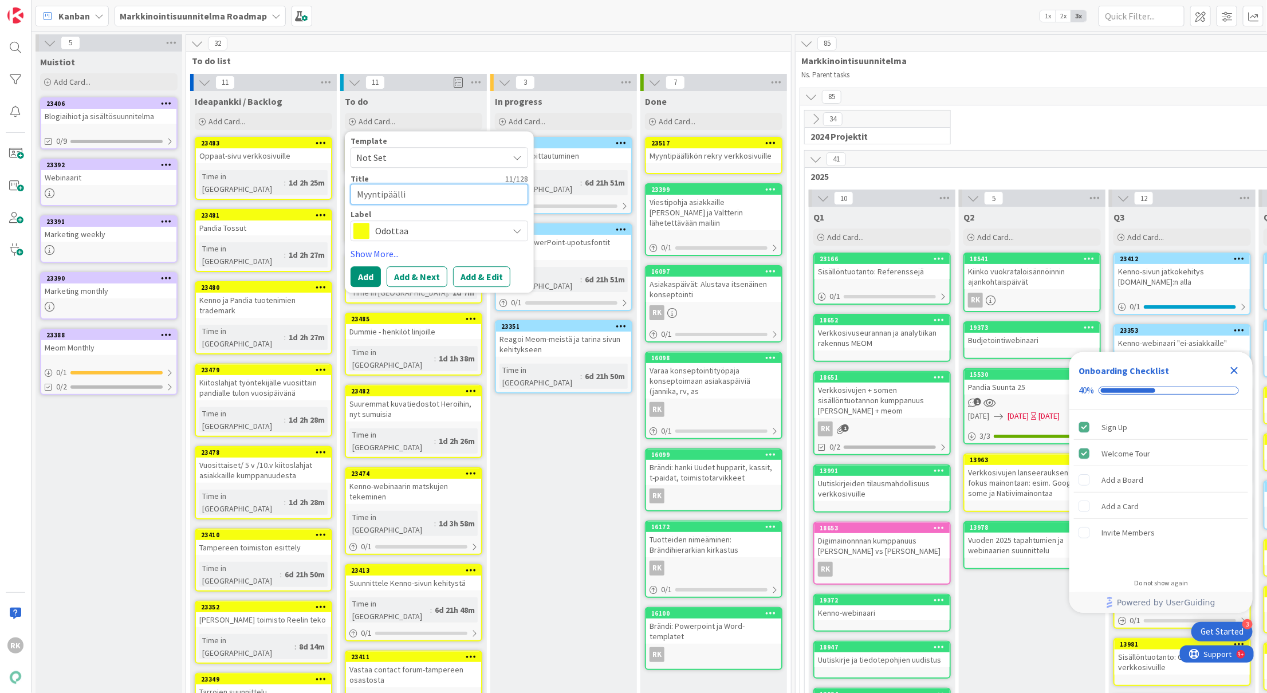
type textarea "Myyntipäällik"
type textarea "x"
type textarea "Myyntipäällikö"
type textarea "x"
type textarea "Myyntipäällikös"
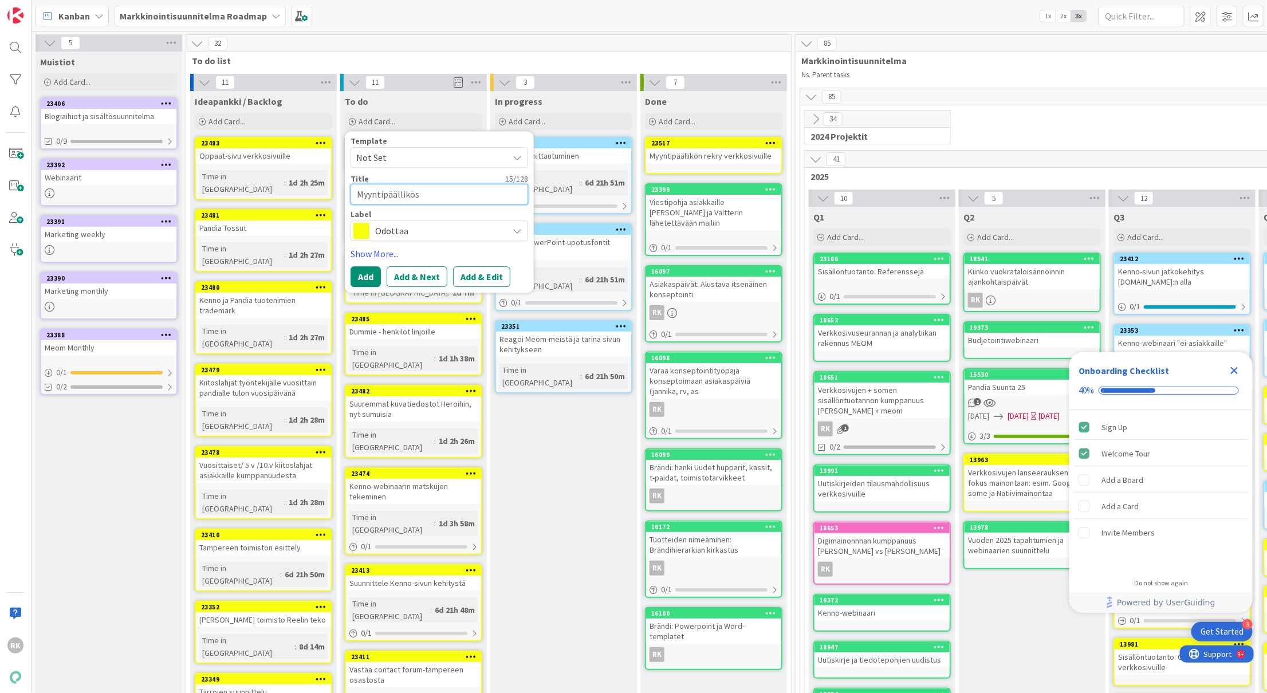
type textarea "x"
type textarea "Myyntipäällikö"
type textarea "x"
type textarea "Myyntipäällikön"
type textarea "x"
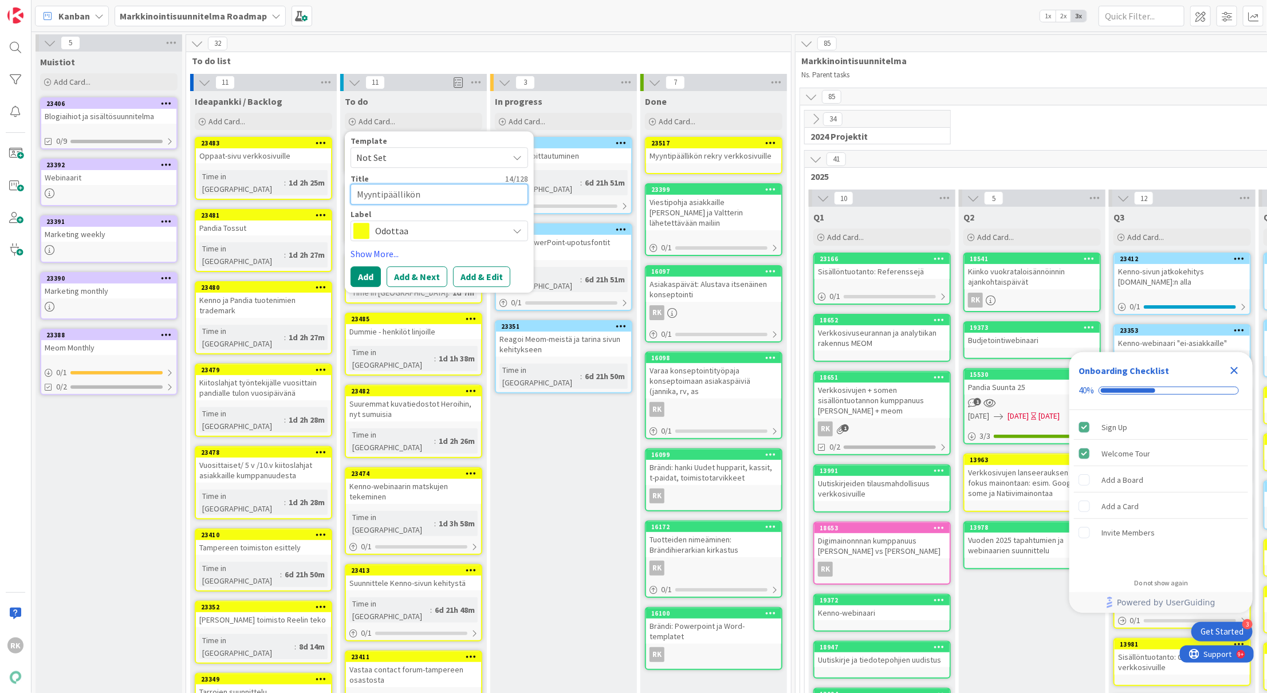
type textarea "Myyntipäällikön"
type textarea "x"
type textarea "Myyntipäällikön r"
type textarea "x"
type textarea "Myyntipäällikön re"
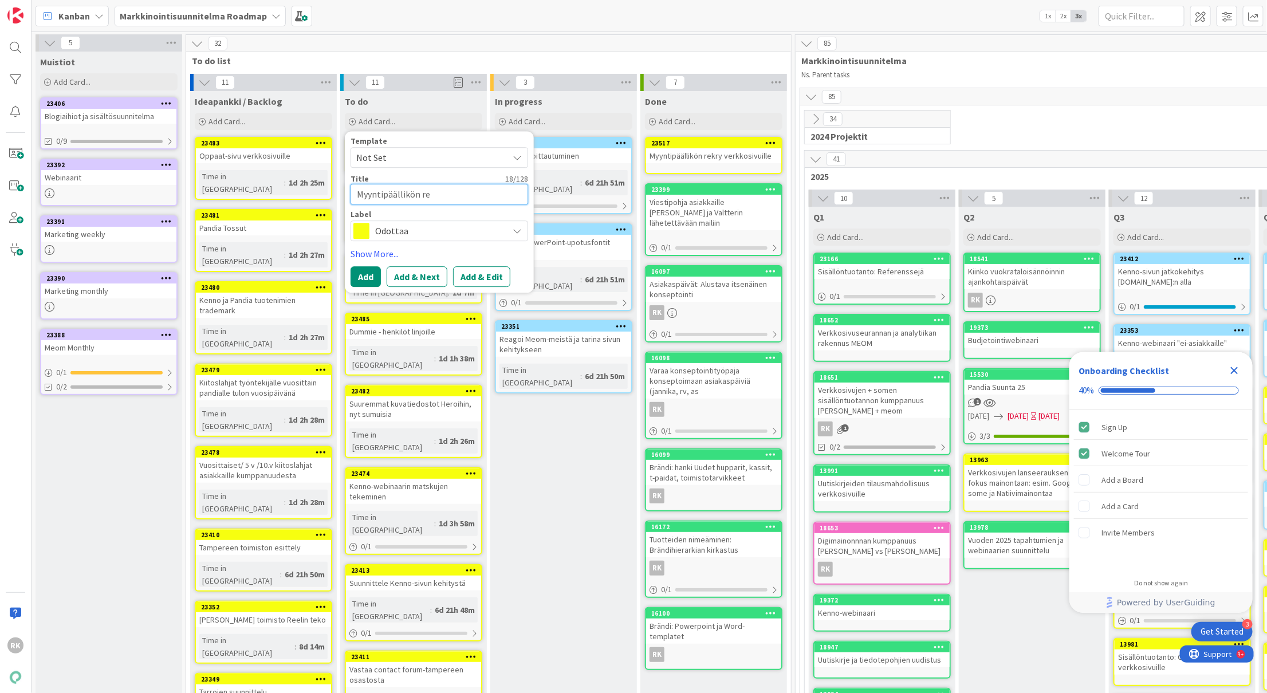
type textarea "x"
type textarea "Myyntipäällikön rek"
type textarea "x"
type textarea "Myyntipäällikön rekr"
type textarea "x"
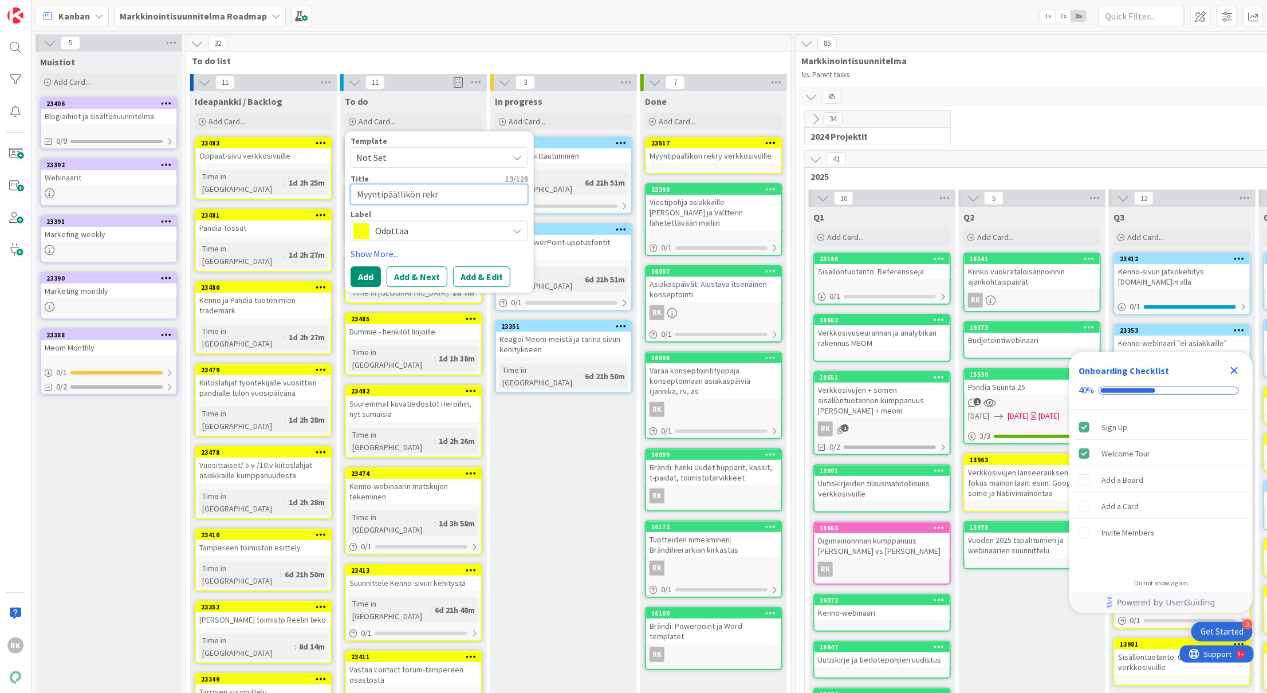
type textarea "Myyntipäällikön rekry"
type textarea "x"
type textarea "Myyntipäällikön rekry"
type textarea "x"
type textarea "Myyntipäällikön rekry s"
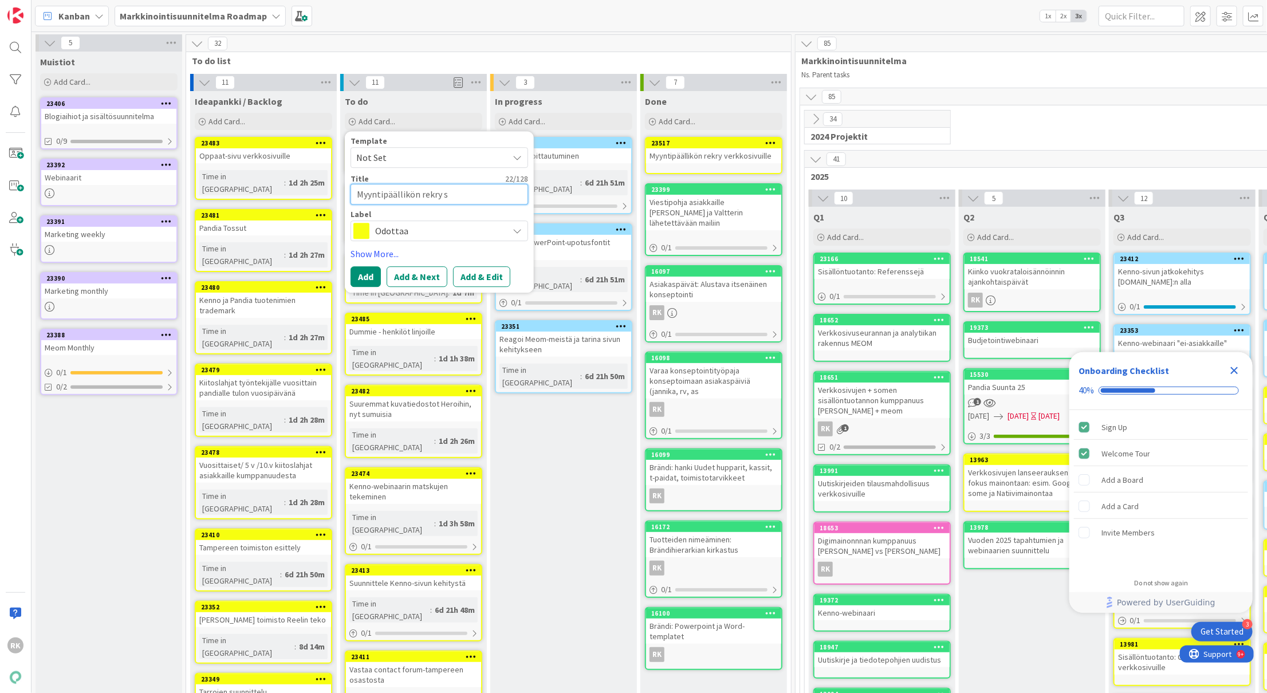
type textarea "x"
type textarea "Myyntipäällikön rekry so"
type textarea "x"
type textarea "Myyntipäällikön rekry some"
type textarea "x"
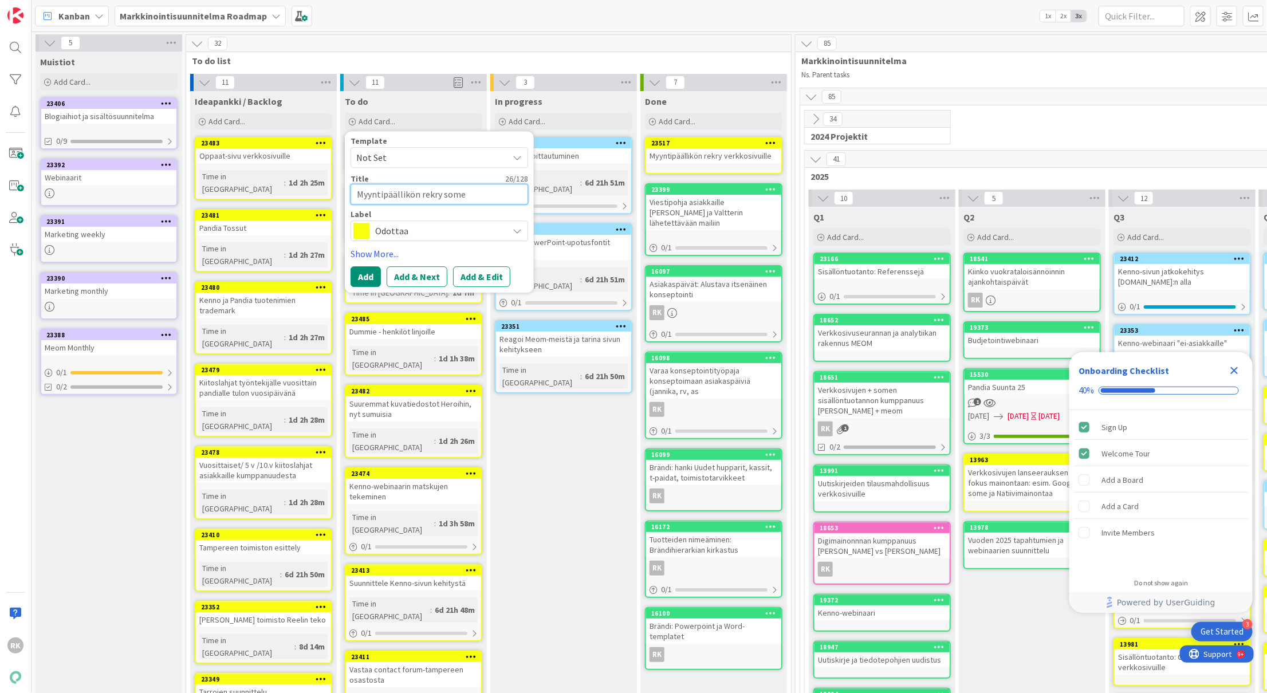
type textarea "Myyntipäällikön rekry somee"
type textarea "x"
type textarea "Myyntipäällikön rekry someen"
click at [370, 270] on button "Add" at bounding box center [366, 276] width 30 height 21
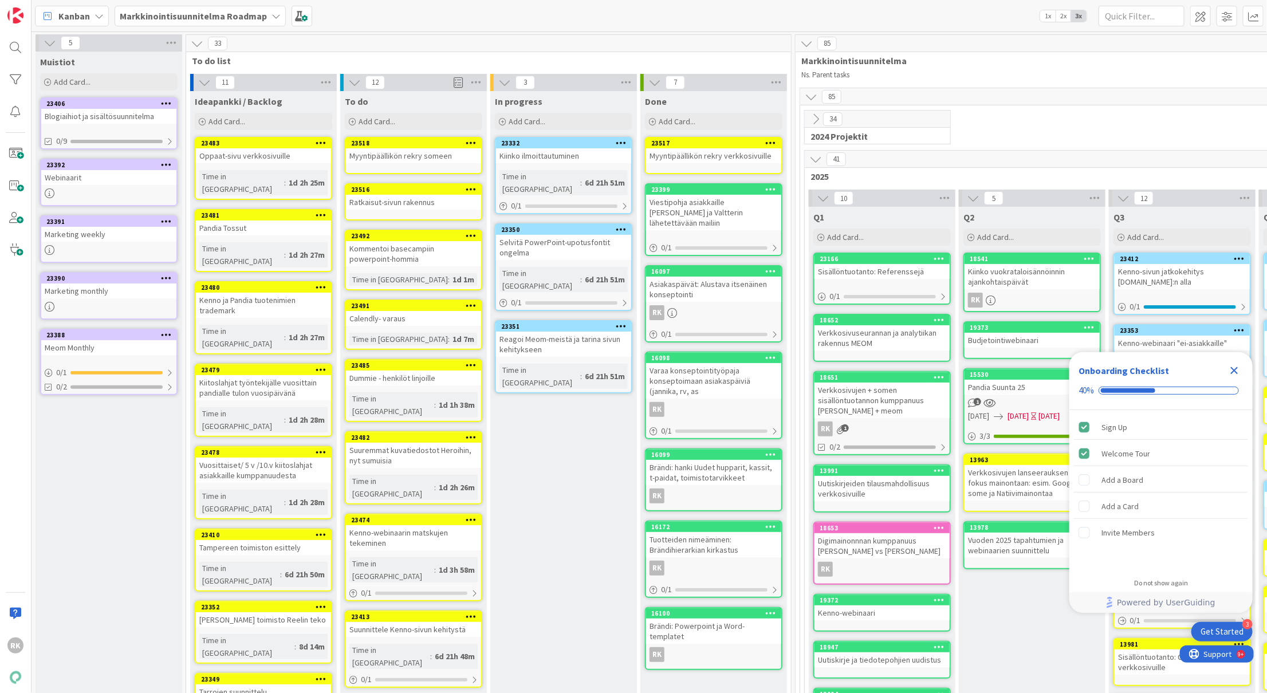
click at [774, 143] on icon at bounding box center [771, 143] width 11 height 8
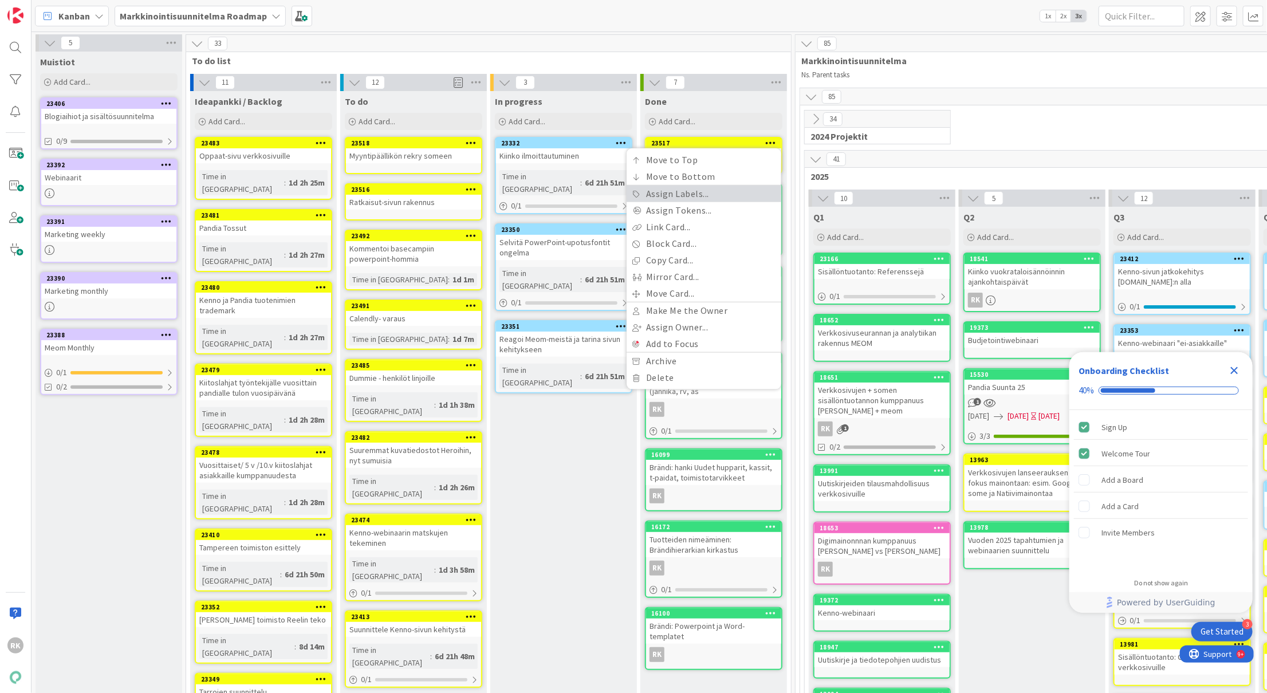
click at [688, 198] on link "Assign Labels..." at bounding box center [704, 194] width 155 height 17
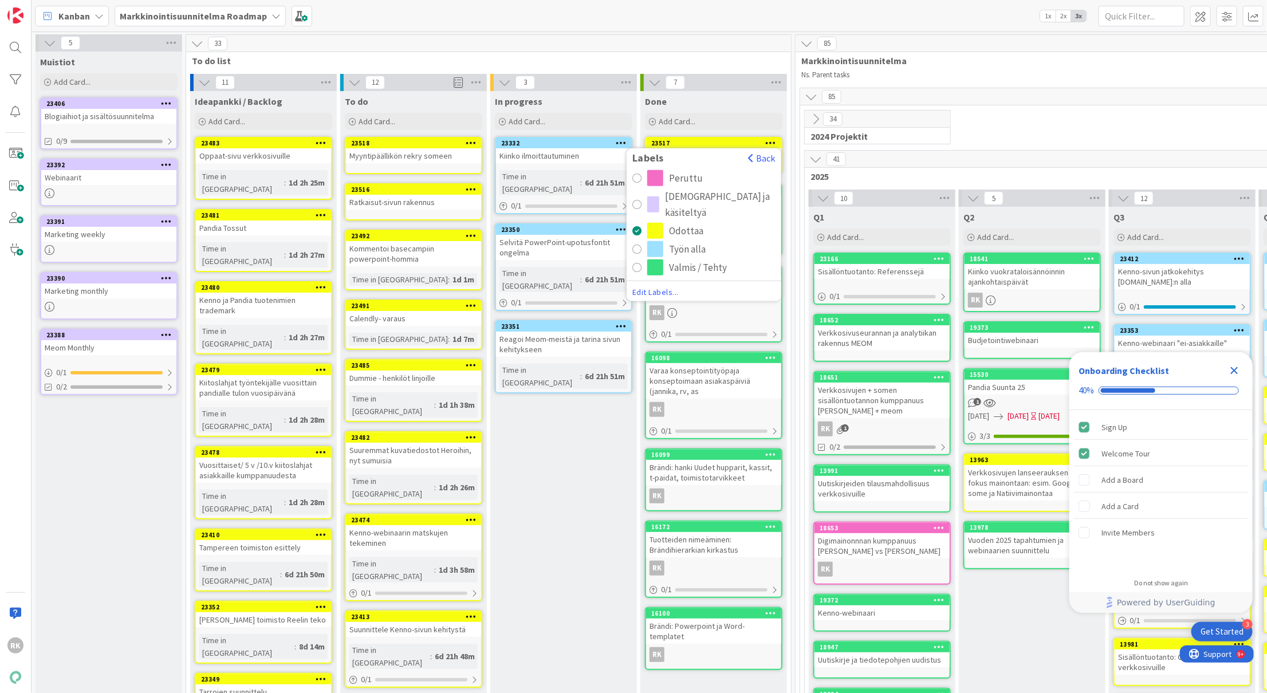
click at [671, 266] on div "Valmis / Tehty" at bounding box center [698, 267] width 58 height 16
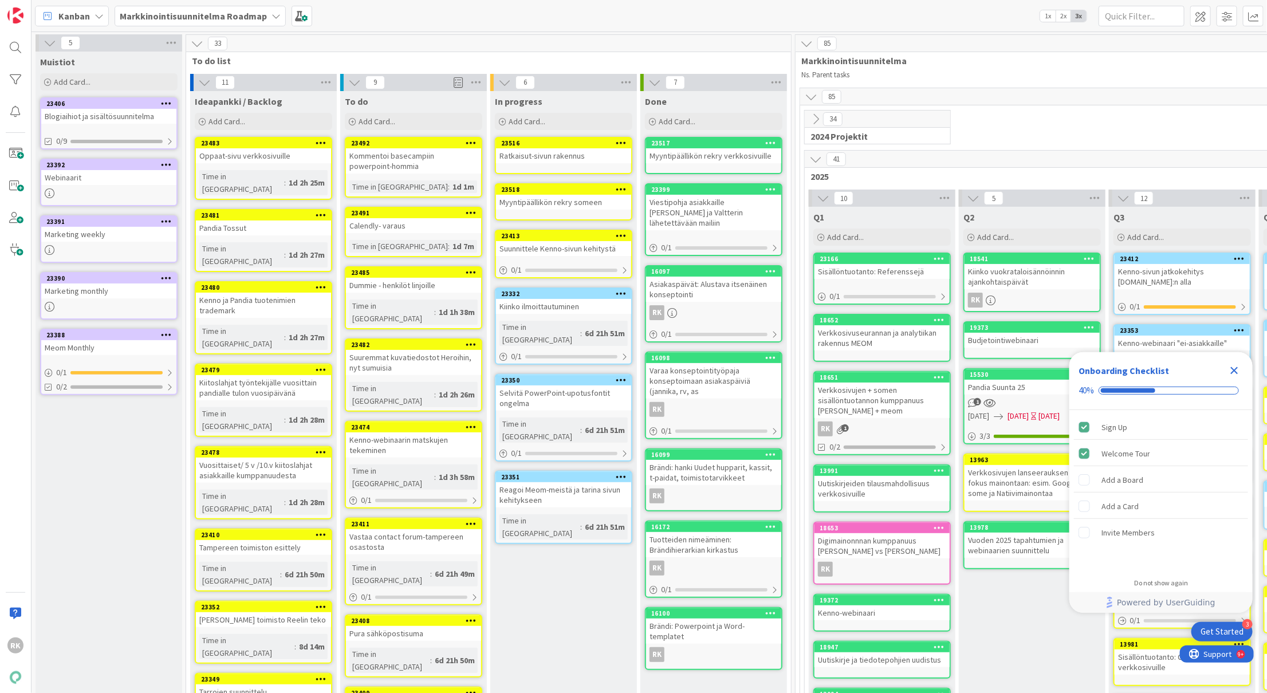
click at [624, 140] on icon at bounding box center [621, 143] width 11 height 8
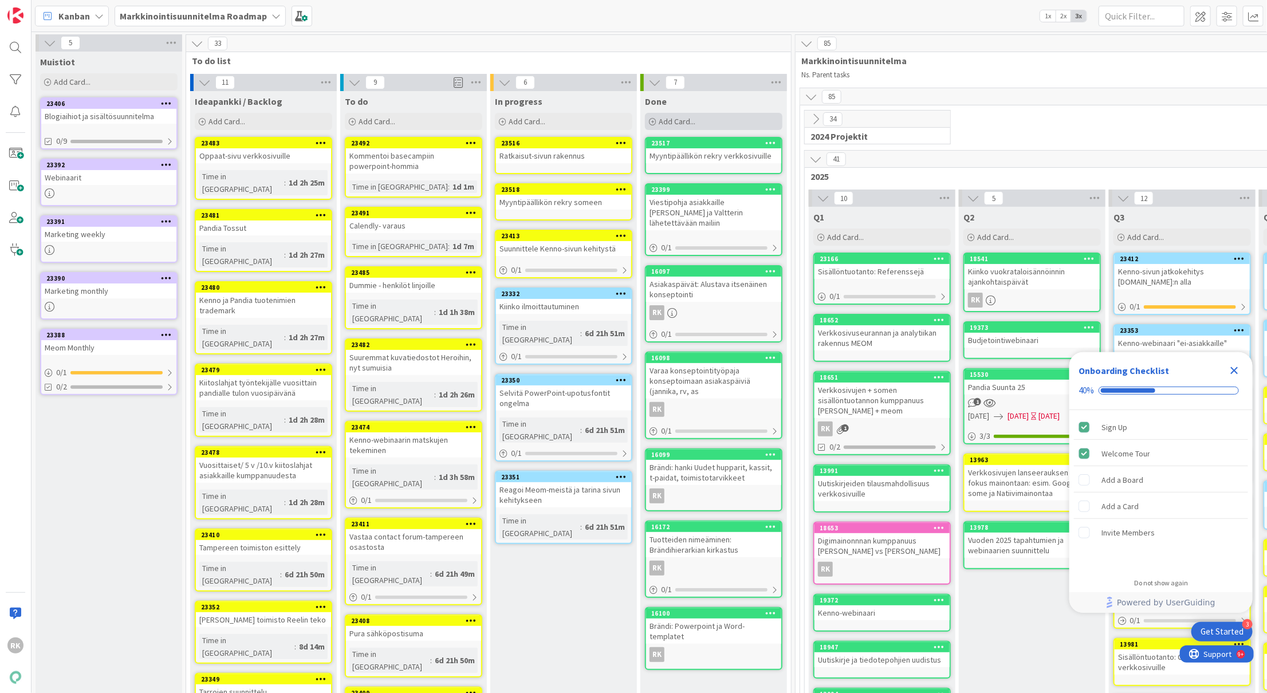
click at [679, 117] on span "Add Card..." at bounding box center [677, 121] width 37 height 10
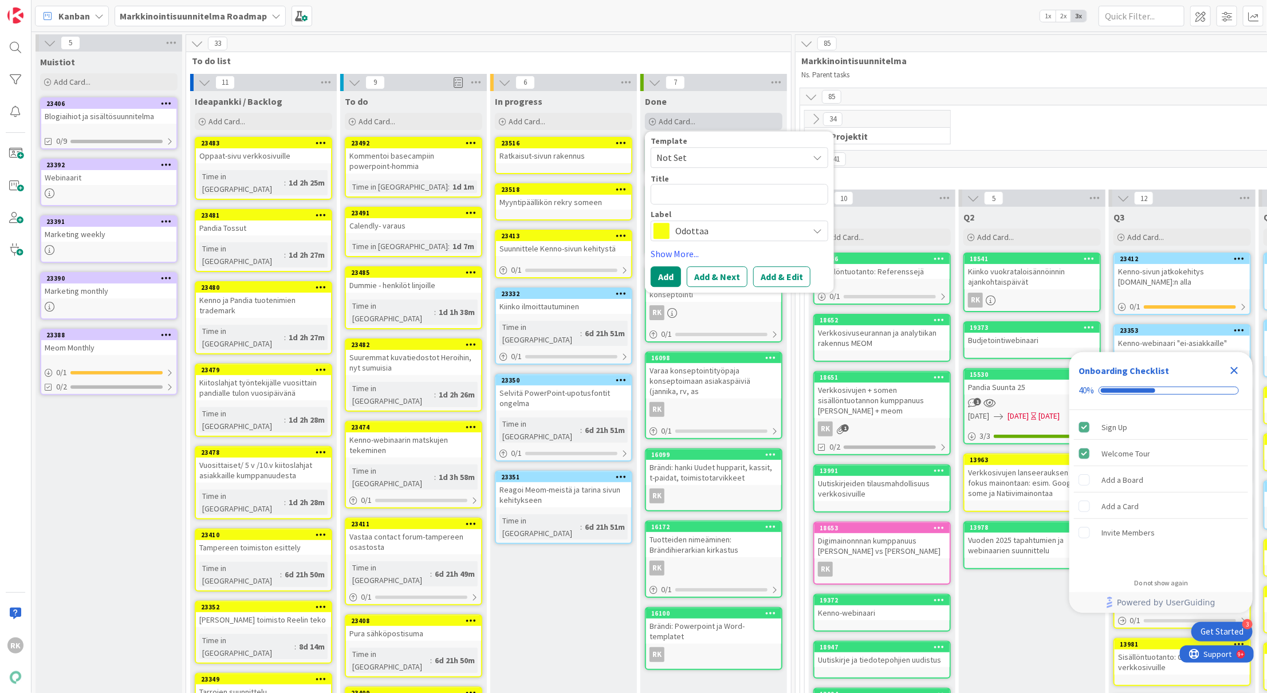
type textarea "x"
type textarea "B"
type textarea "x"
type textarea "Brä"
type textarea "x"
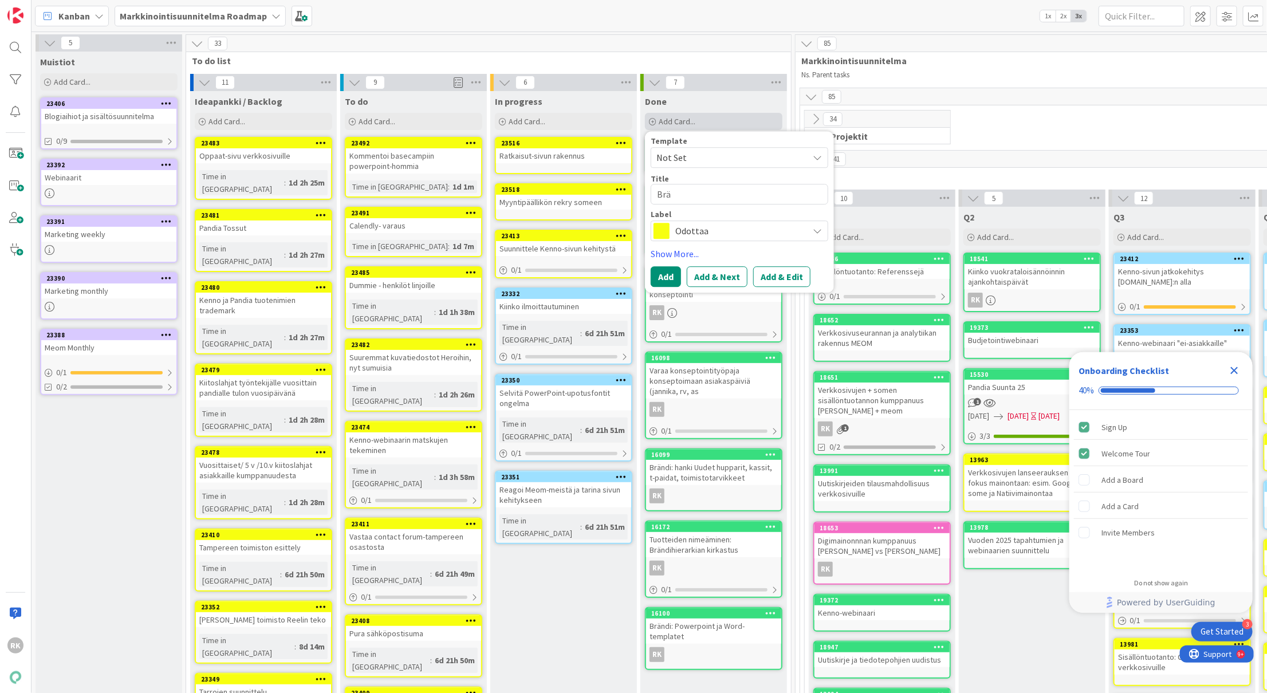
type textarea "Brän"
type textarea "x"
type textarea "Bräns"
type textarea "x"
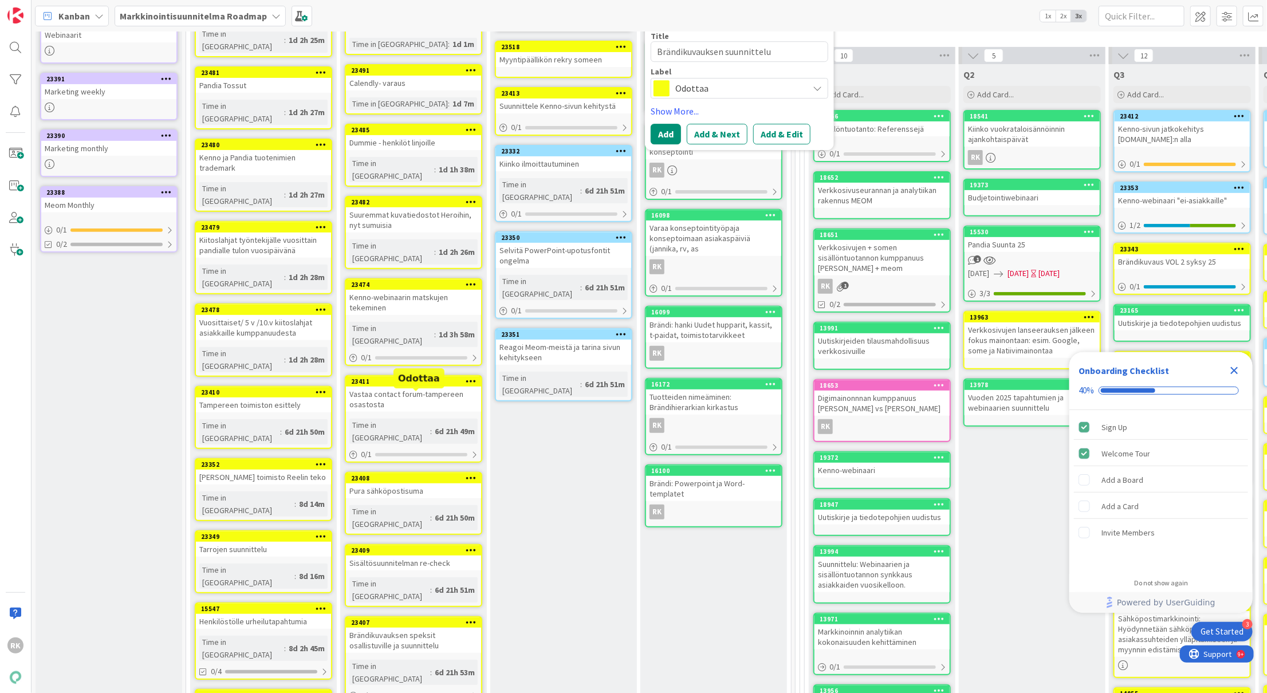
scroll to position [145, 0]
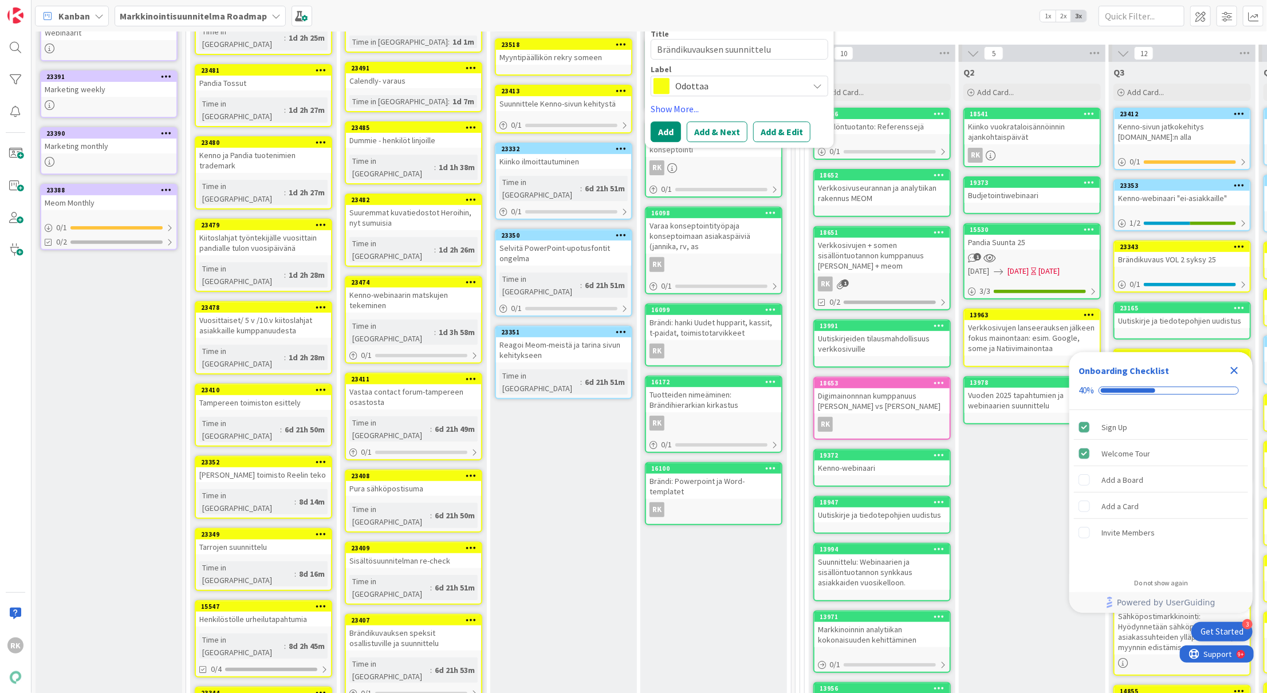
click at [580, 472] on div "In progress Add Card... 23516 Move to Top Move to Bottom Assign Labels... Assig…" at bounding box center [563, 661] width 147 height 1431
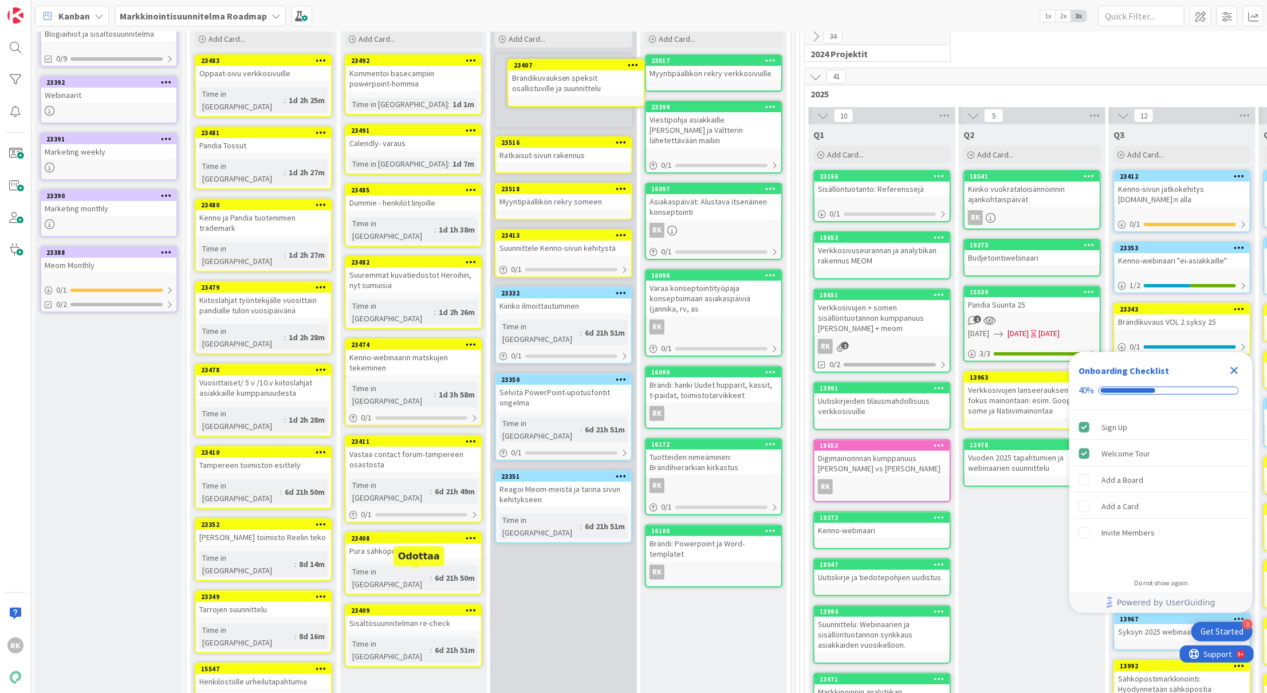
scroll to position [0, 0]
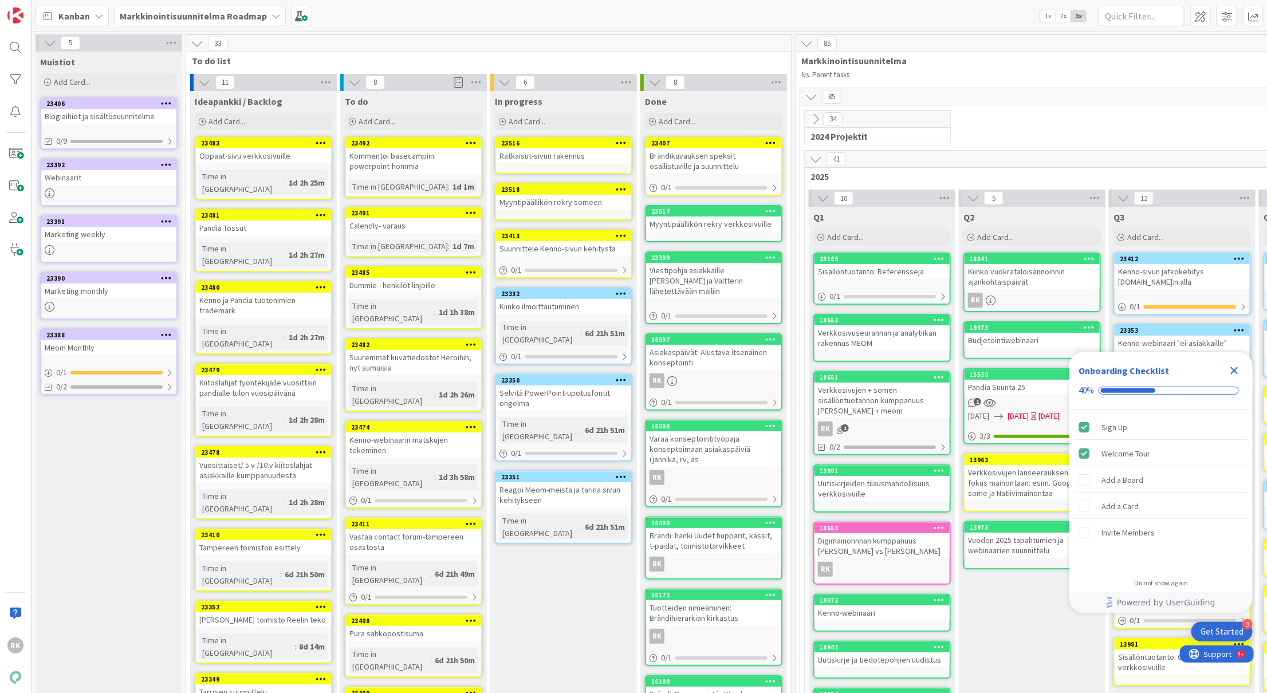
click at [770, 142] on icon at bounding box center [771, 143] width 11 height 8
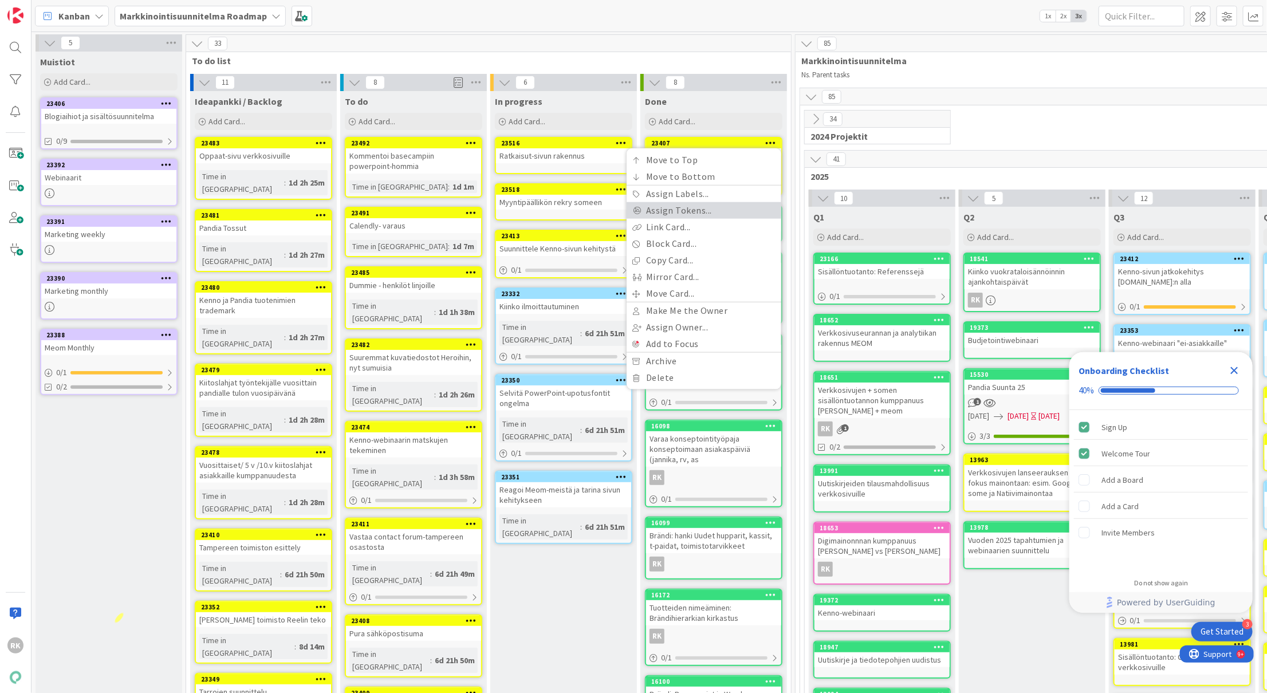
click at [688, 205] on link "Assign Tokens..." at bounding box center [704, 210] width 155 height 17
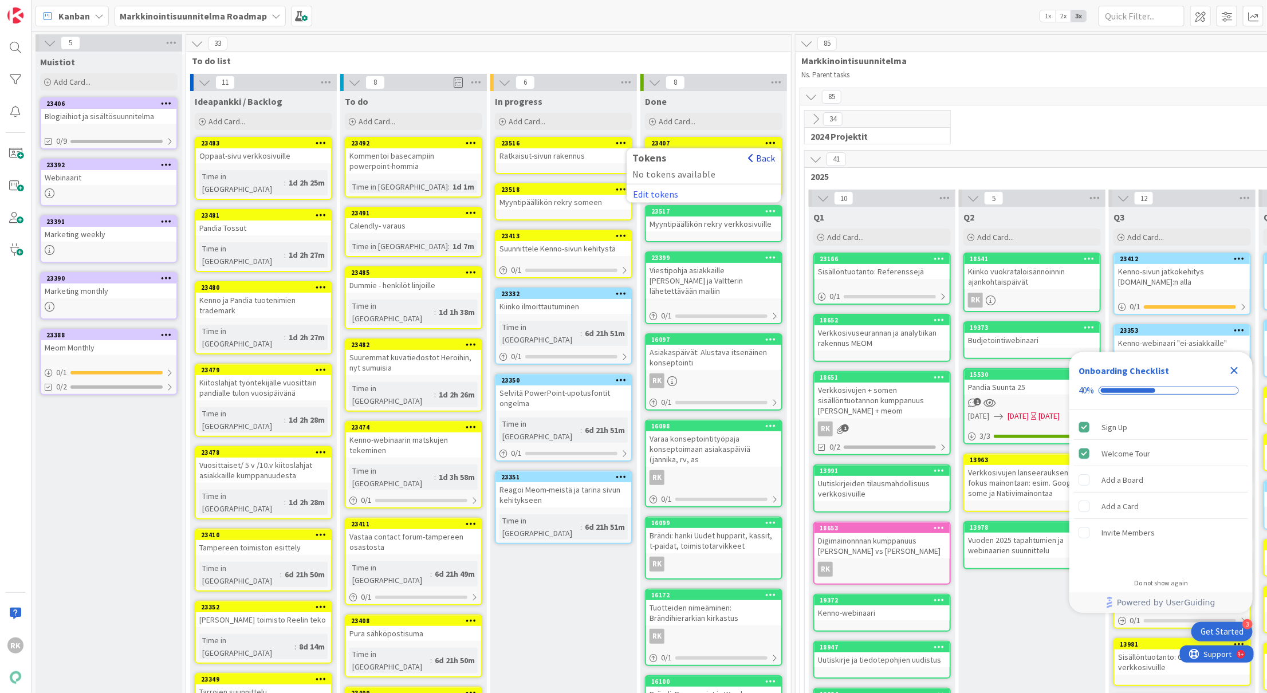
click at [762, 160] on button "Back" at bounding box center [761, 158] width 28 height 13
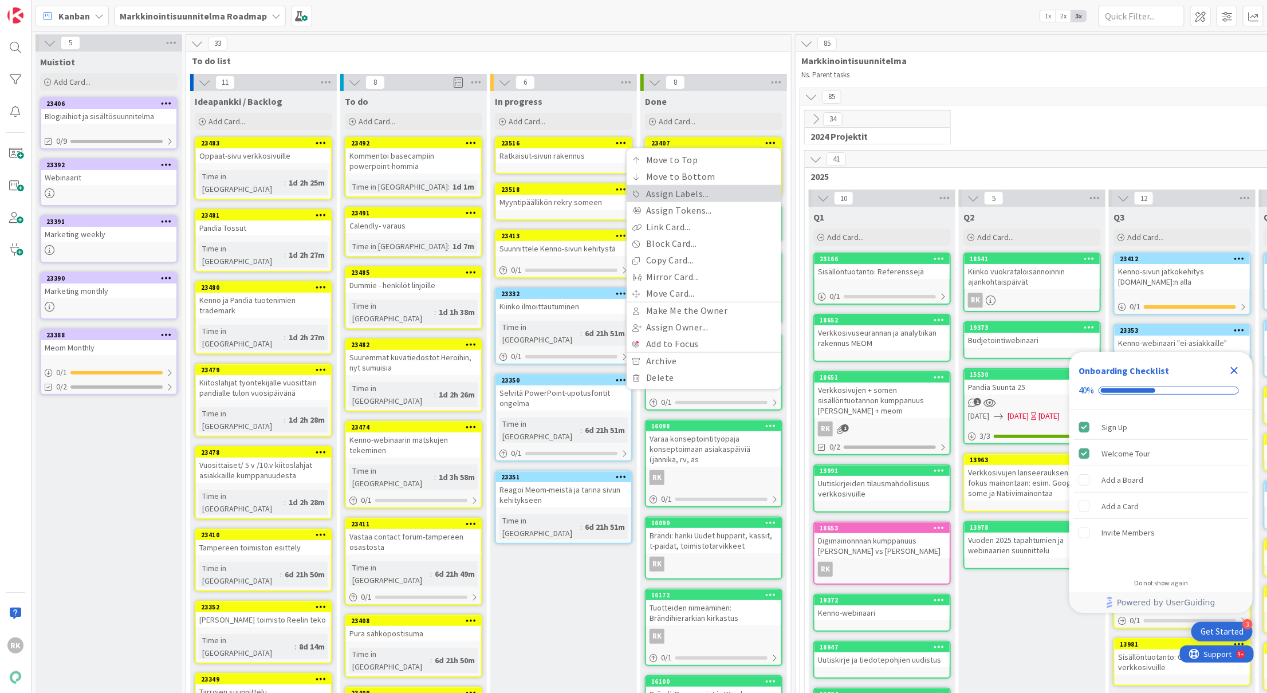
click at [707, 195] on link "Assign Labels..." at bounding box center [704, 194] width 155 height 17
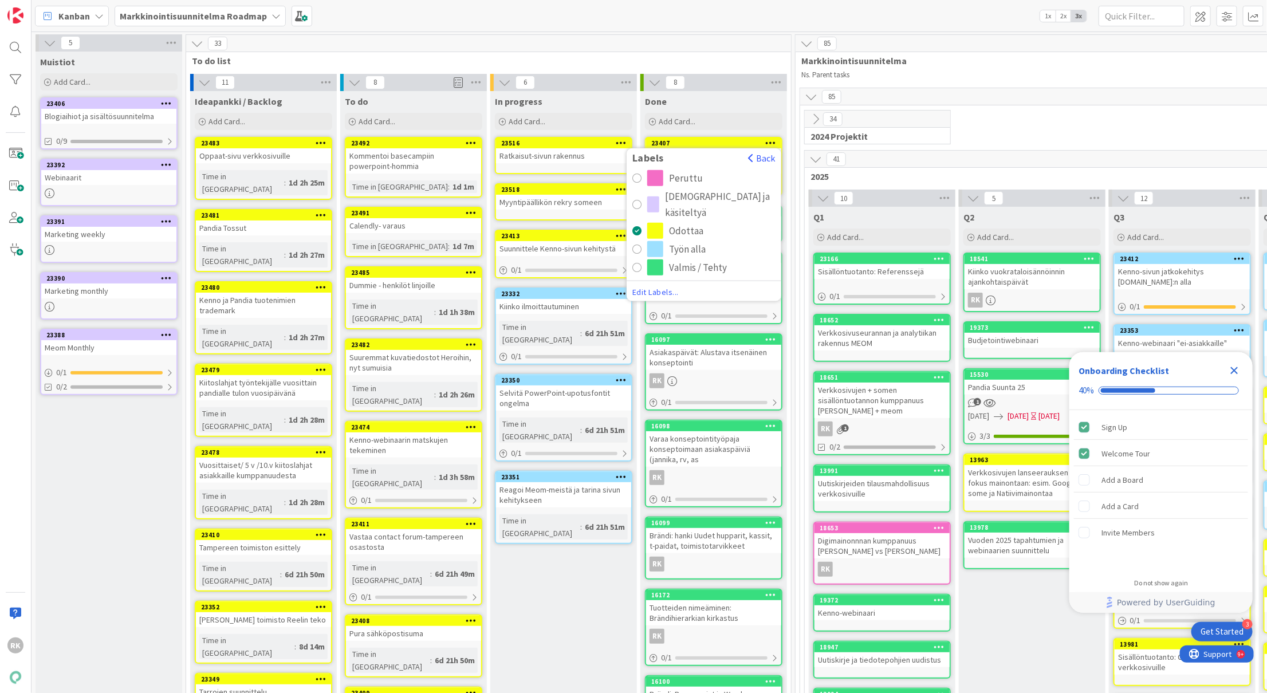
click at [635, 263] on div "radio" at bounding box center [636, 267] width 9 height 9
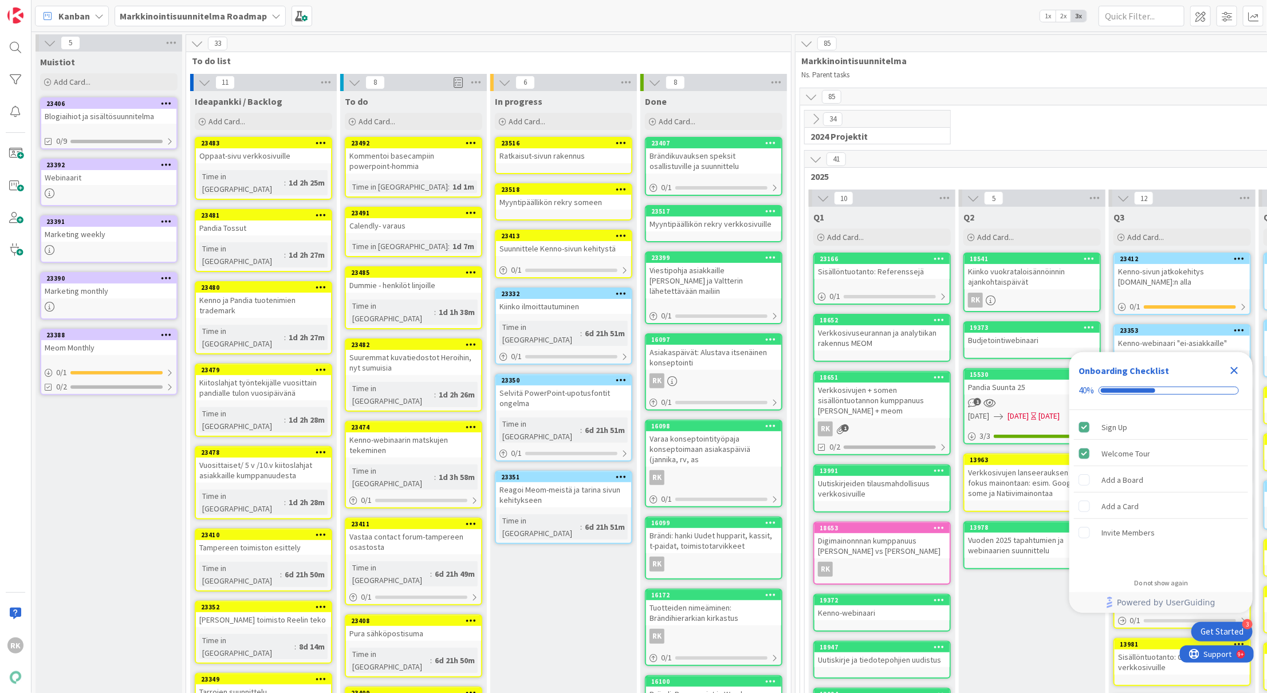
click at [1033, 632] on div "Q2 Add Card... 18541 Kiinko vuokrataloisännöinnin ajankohtaispäivät RK 19373 Bu…" at bounding box center [1032, 641] width 147 height 868
click at [1237, 368] on icon "Close Checklist" at bounding box center [1234, 370] width 7 height 7
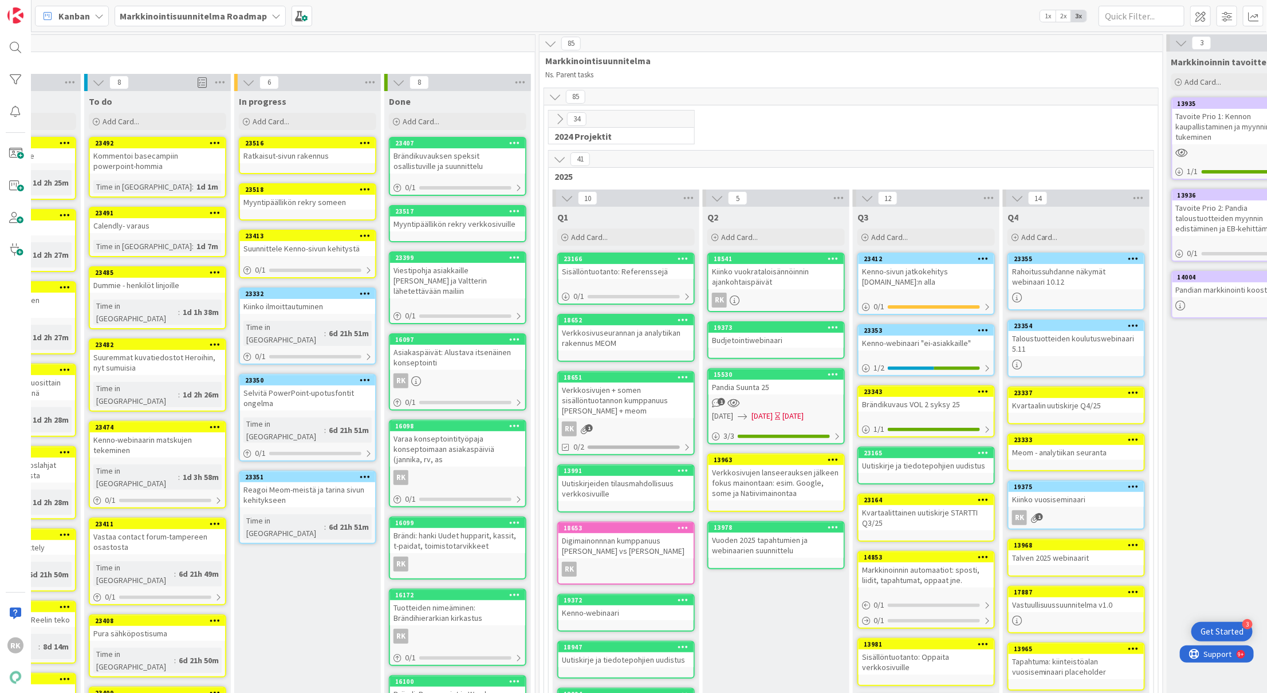
scroll to position [0, 365]
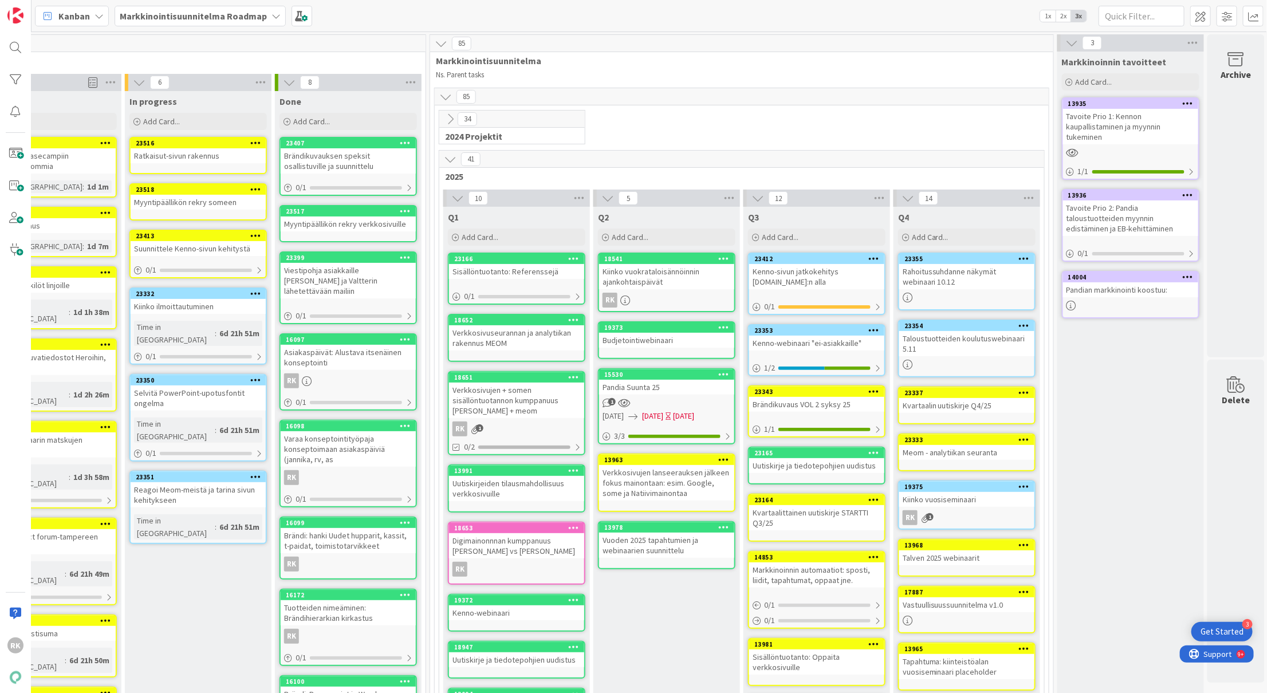
click at [470, 121] on span "34" at bounding box center [467, 119] width 19 height 14
click at [453, 120] on icon at bounding box center [450, 119] width 13 height 13
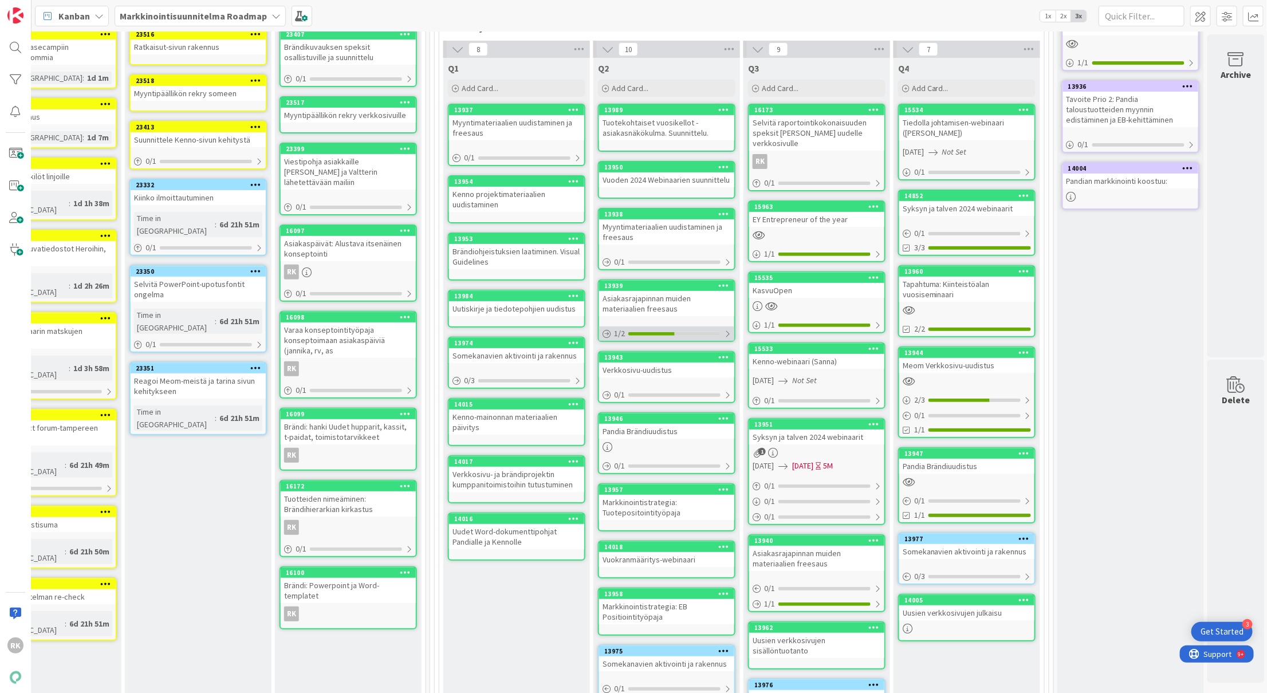
scroll to position [107, 365]
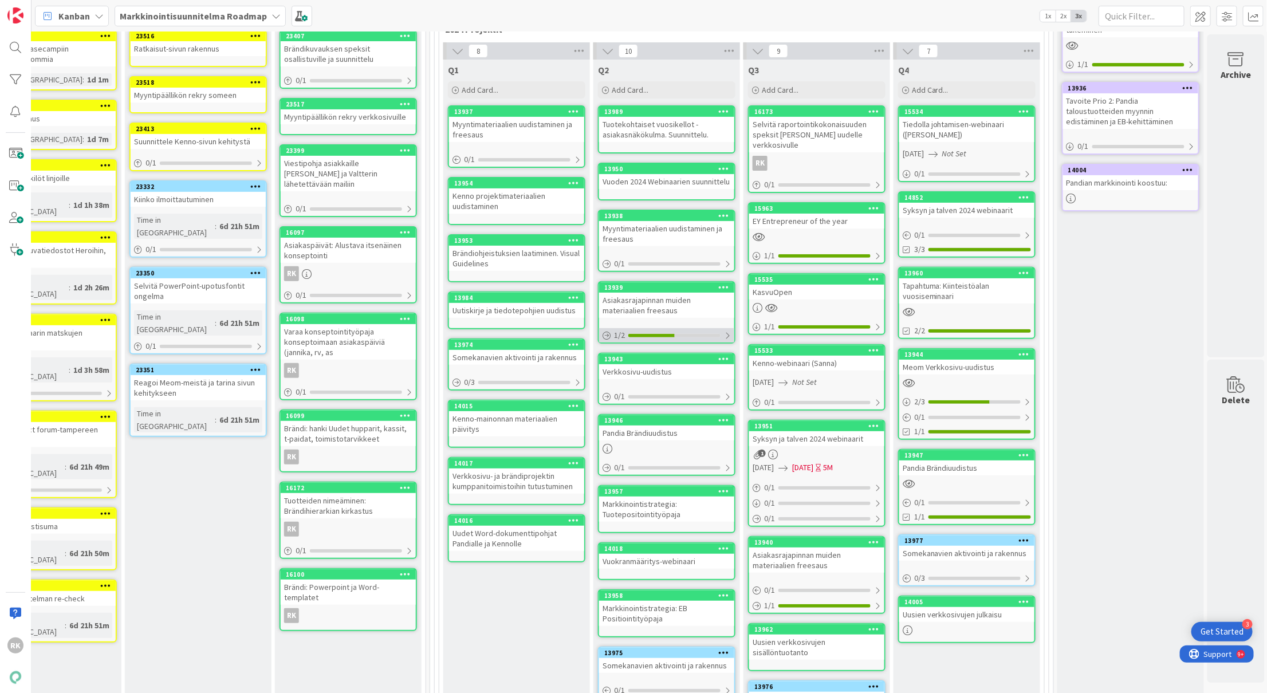
click at [664, 446] on div at bounding box center [666, 449] width 135 height 10
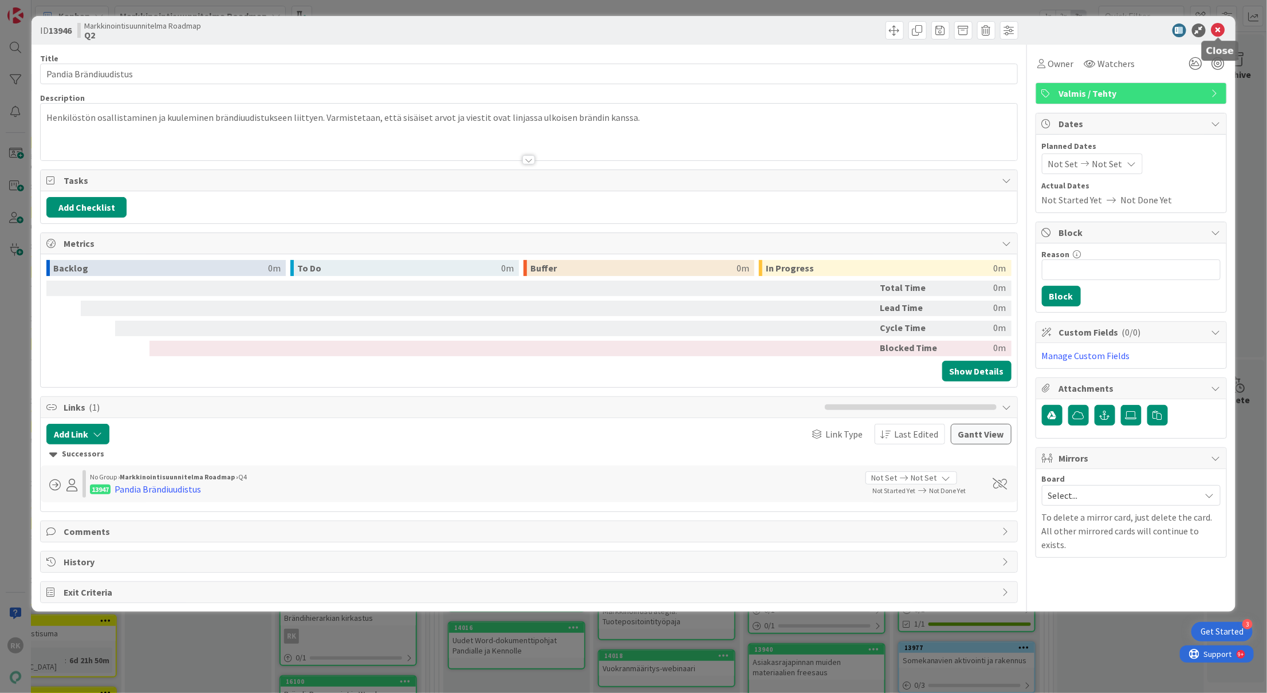
click at [1222, 31] on icon at bounding box center [1218, 30] width 14 height 14
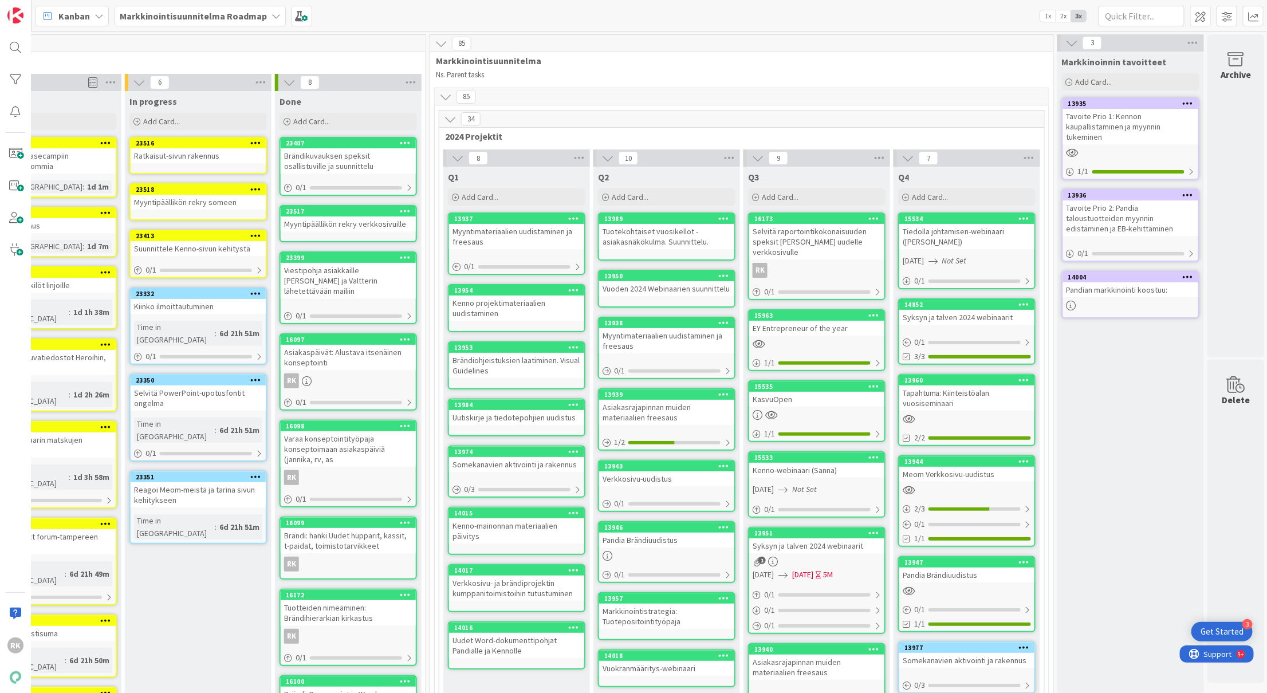
click at [453, 154] on icon at bounding box center [457, 158] width 13 height 13
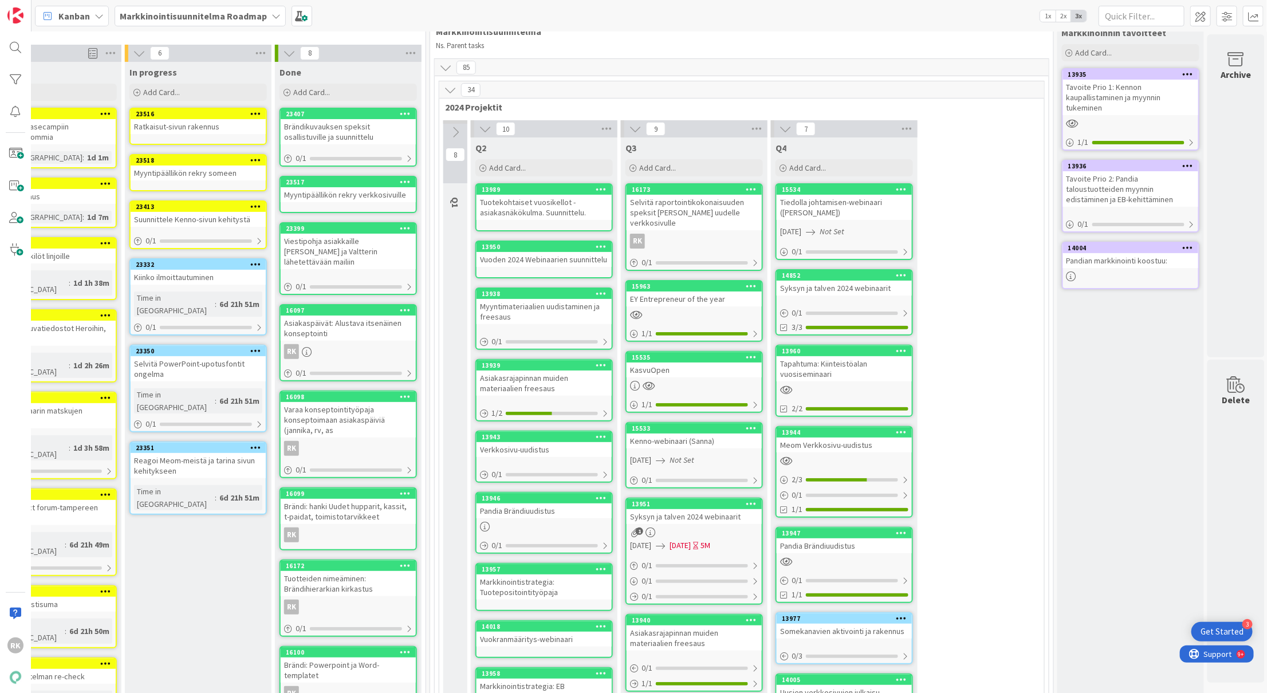
scroll to position [30, 365]
click at [457, 125] on icon at bounding box center [455, 131] width 13 height 13
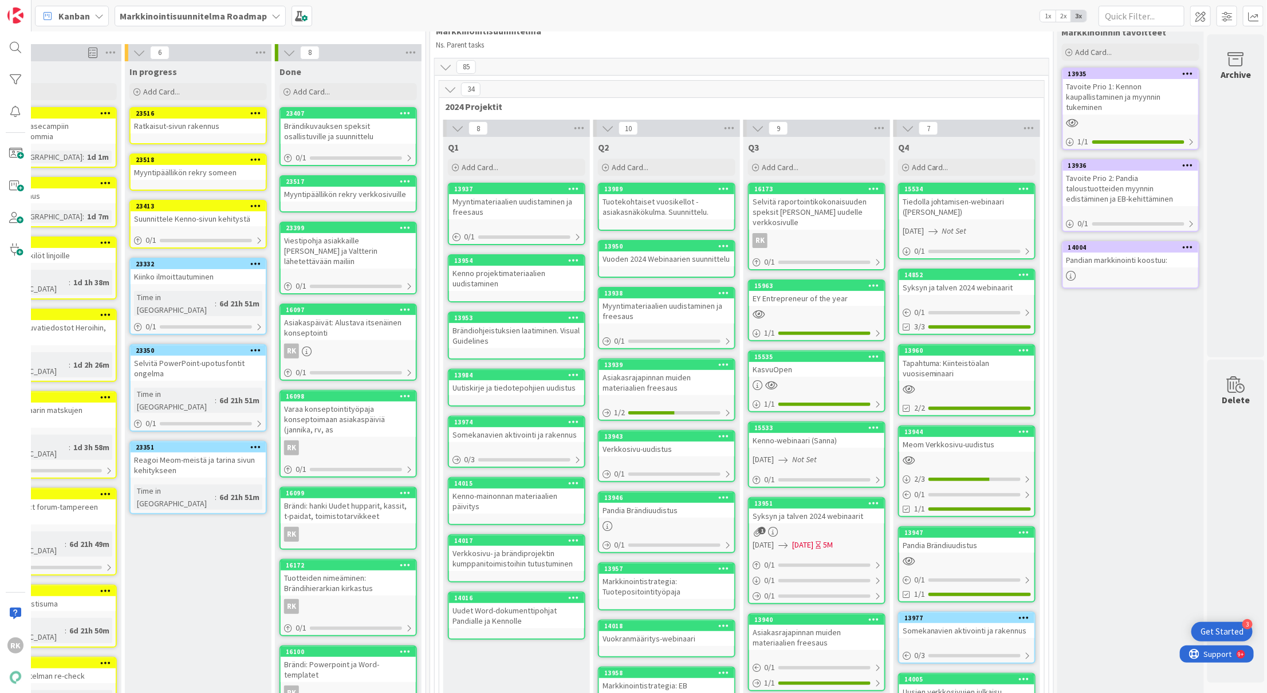
click at [453, 88] on icon at bounding box center [450, 89] width 13 height 13
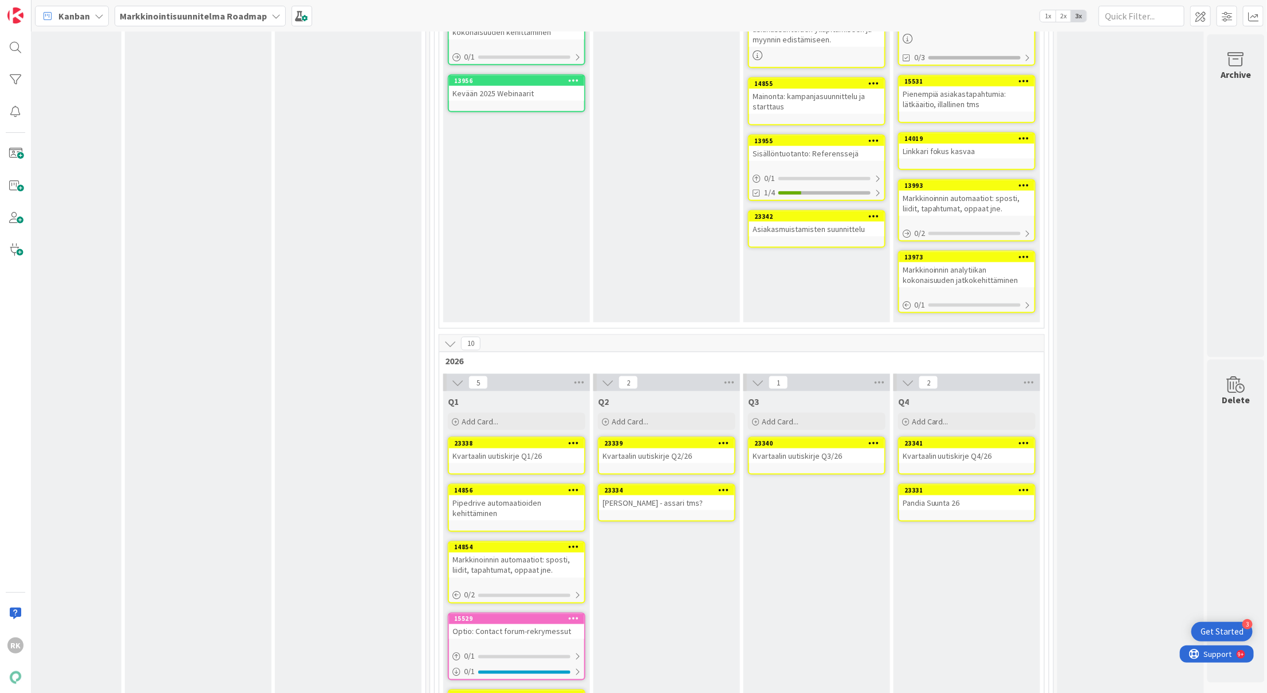
scroll to position [818, 365]
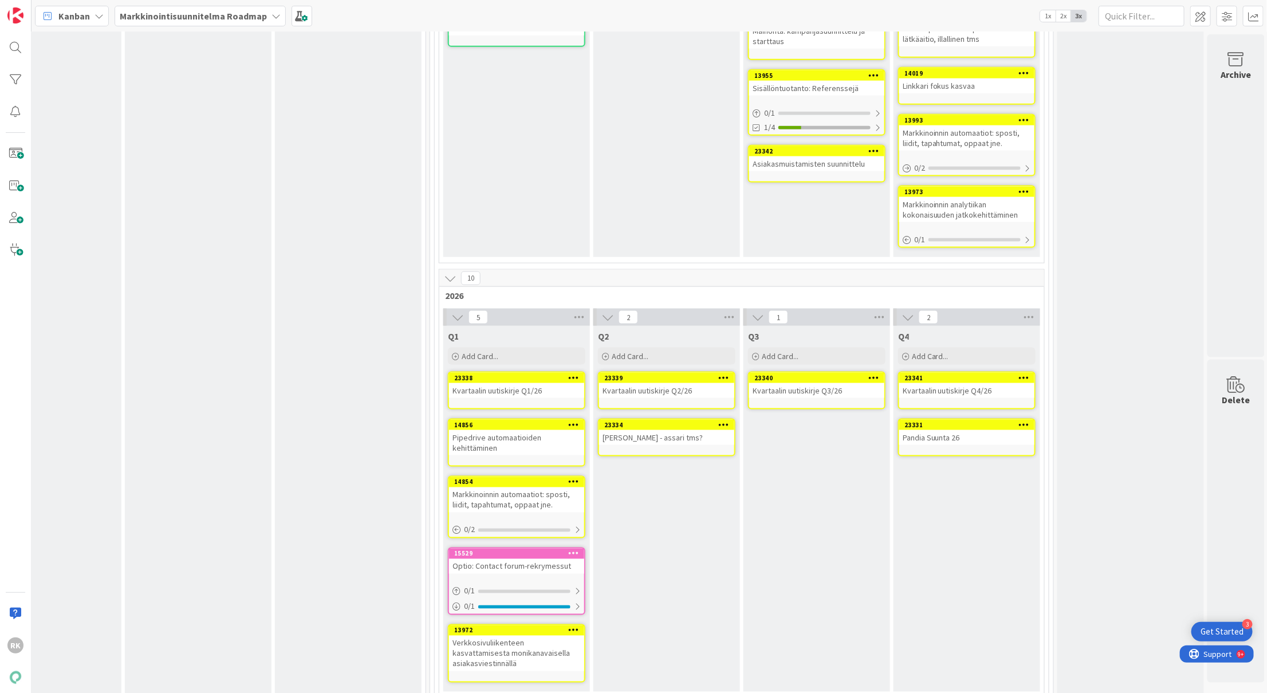
click at [743, 377] on div "Q3 Add Card... [STREET_ADDRESS]" at bounding box center [816, 509] width 147 height 366
click at [911, 529] on div "Q4 Add Card... [STREET_ADDRESS]" at bounding box center [967, 509] width 147 height 366
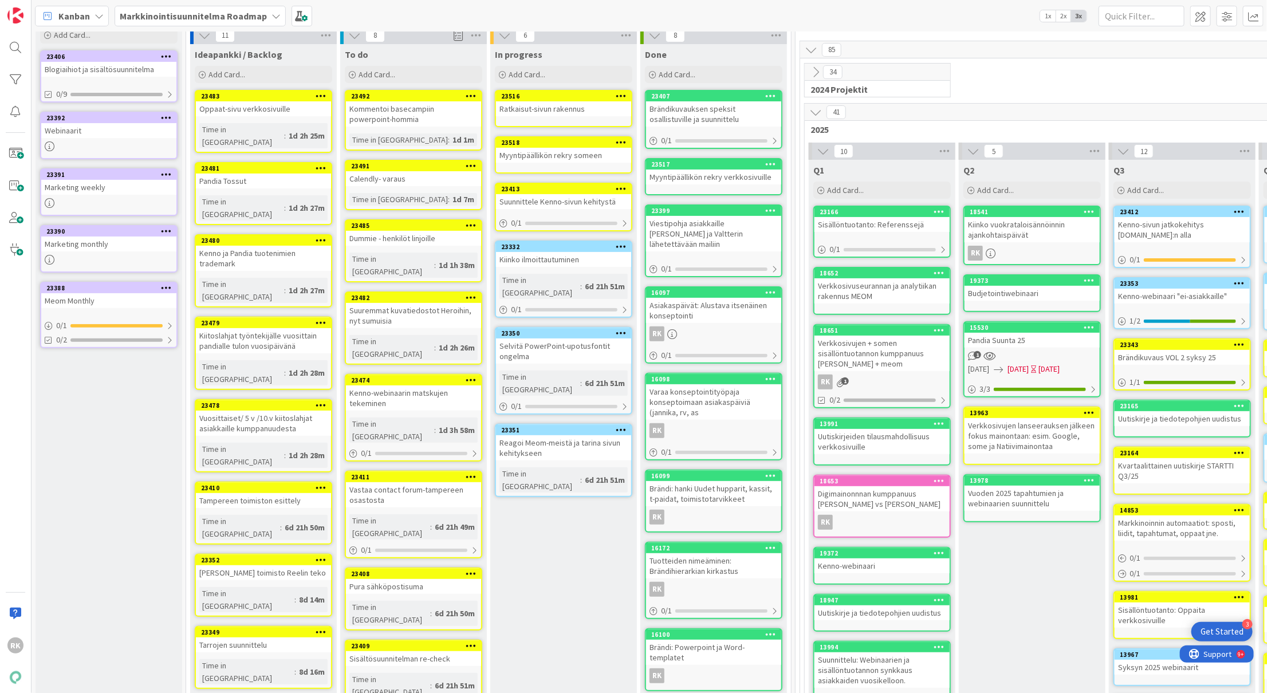
scroll to position [0, 0]
